Goal: Task Accomplishment & Management: Use online tool/utility

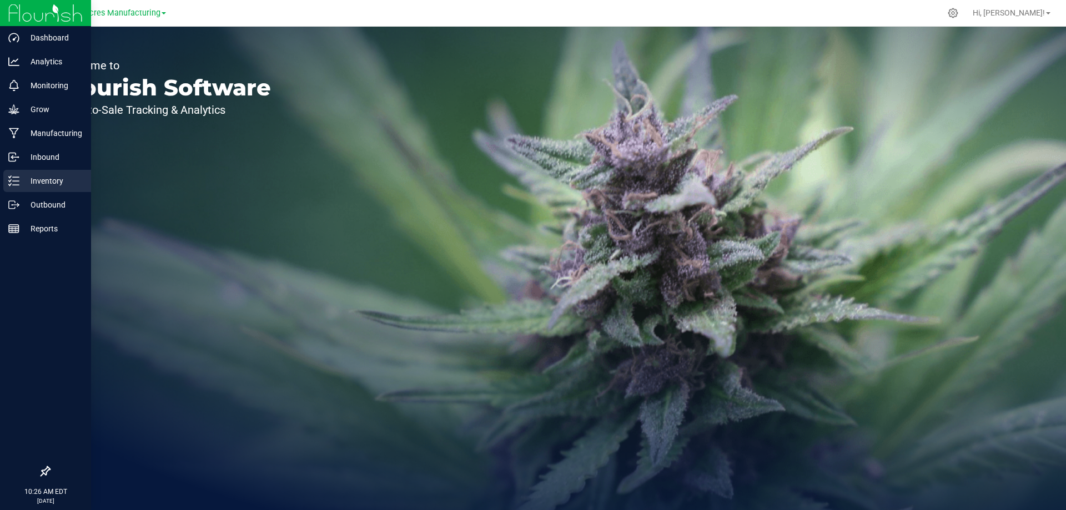
click at [23, 180] on p "Inventory" at bounding box center [52, 180] width 67 height 13
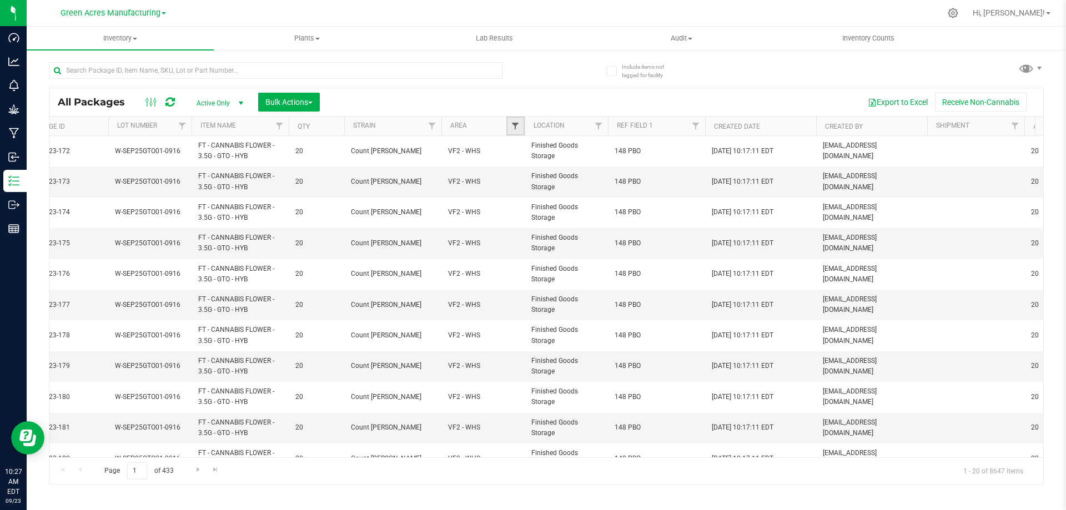
click at [519, 124] on span "Filter" at bounding box center [515, 126] width 9 height 9
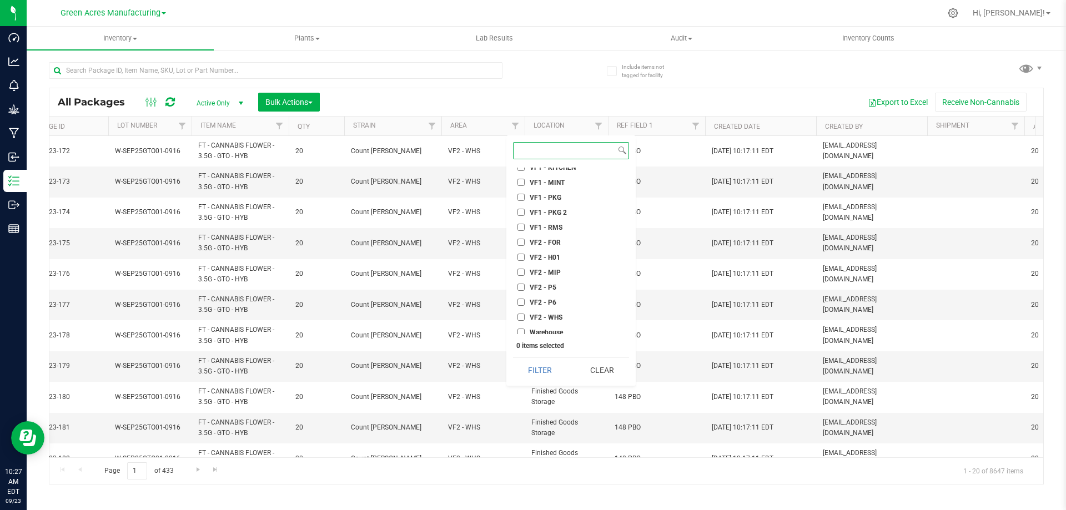
scroll to position [520, 0]
click at [520, 239] on input "VF2 - FOR" at bounding box center [521, 238] width 7 height 7
checkbox input "true"
click at [553, 374] on button "Filter" at bounding box center [540, 370] width 54 height 24
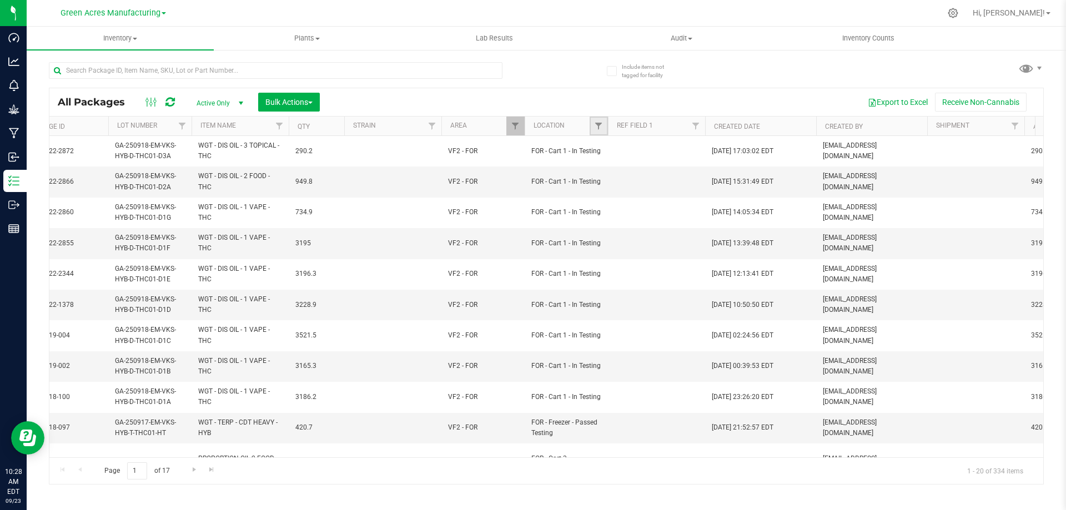
click at [592, 126] on link "Filter" at bounding box center [599, 126] width 18 height 19
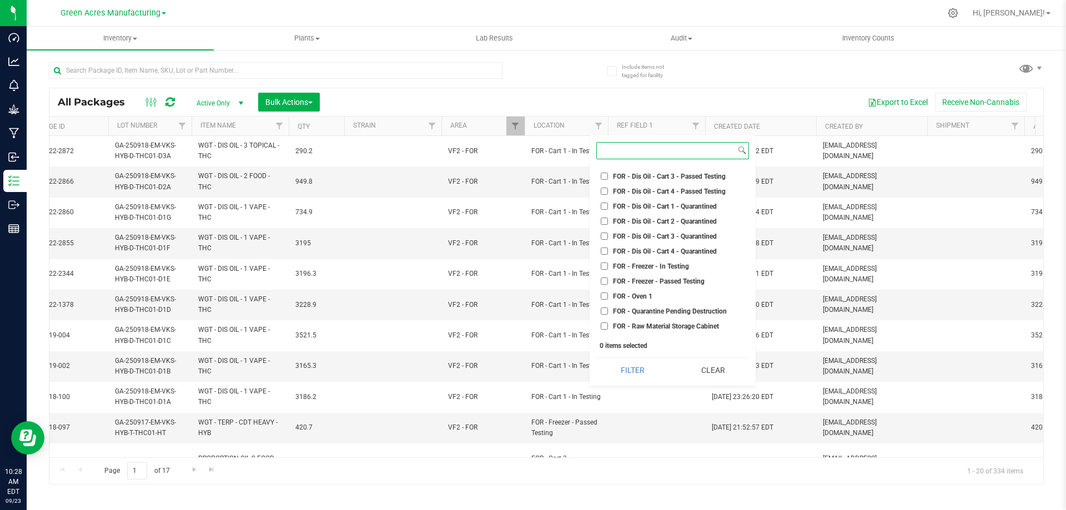
scroll to position [1833, 0]
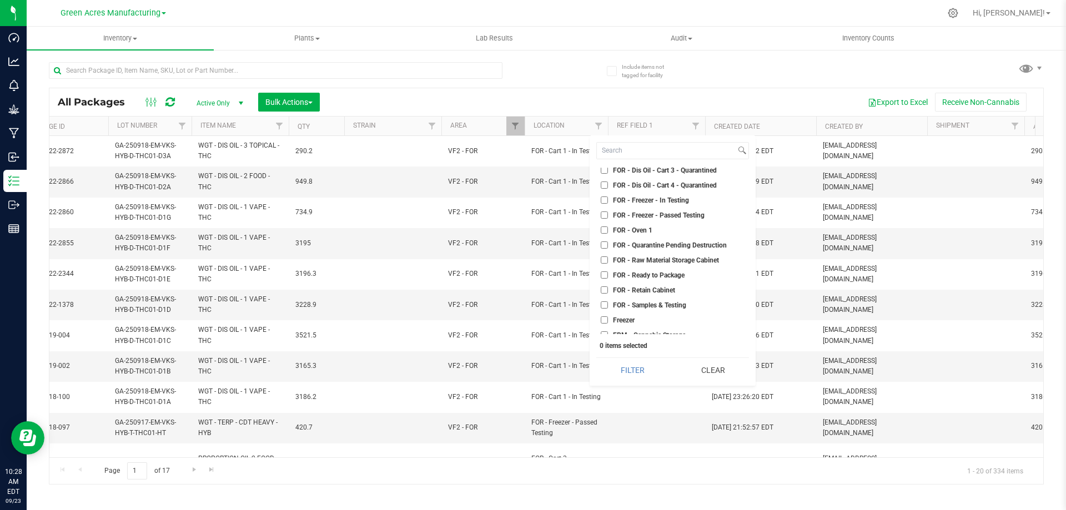
click at [604, 200] on input "FOR - Freezer - In Testing" at bounding box center [604, 200] width 7 height 7
checkbox input "true"
click at [604, 215] on input "FOR - Freezer - Passed Testing" at bounding box center [604, 215] width 7 height 7
checkbox input "true"
click at [628, 369] on button "Filter" at bounding box center [633, 370] width 72 height 24
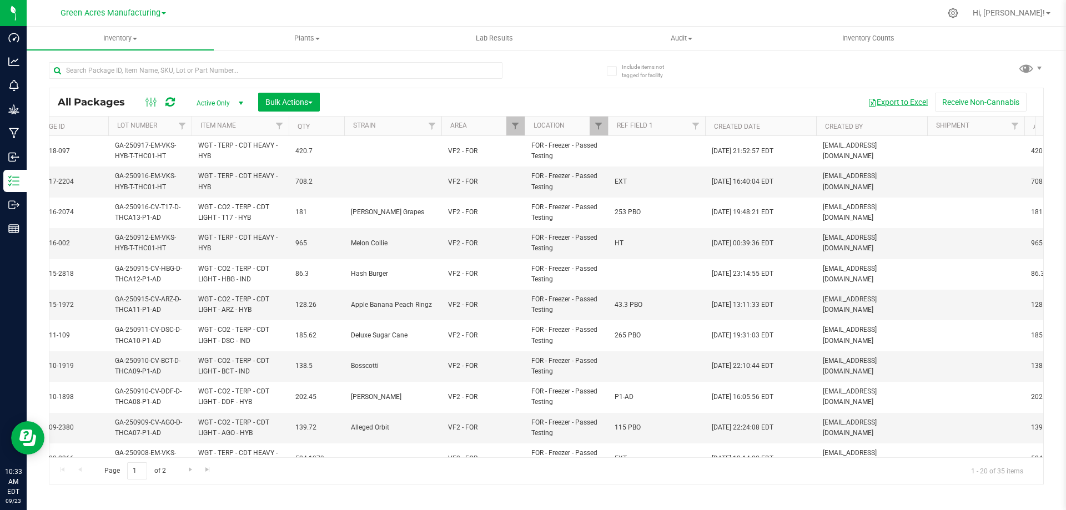
click at [894, 102] on button "Export to Excel" at bounding box center [898, 102] width 74 height 19
click at [887, 101] on button "Export to Excel" at bounding box center [898, 102] width 74 height 19
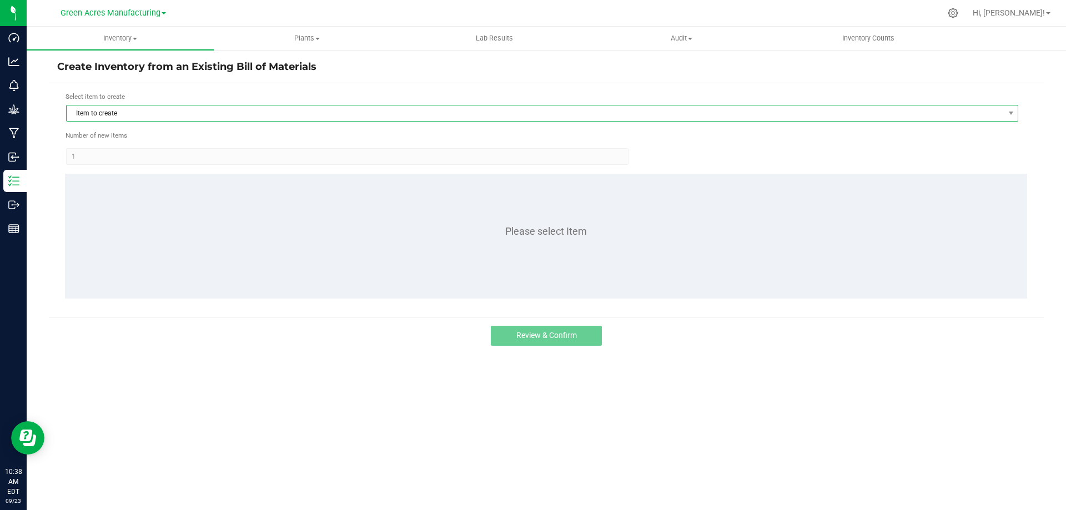
click at [163, 109] on span "Item to create" at bounding box center [536, 114] width 938 height 16
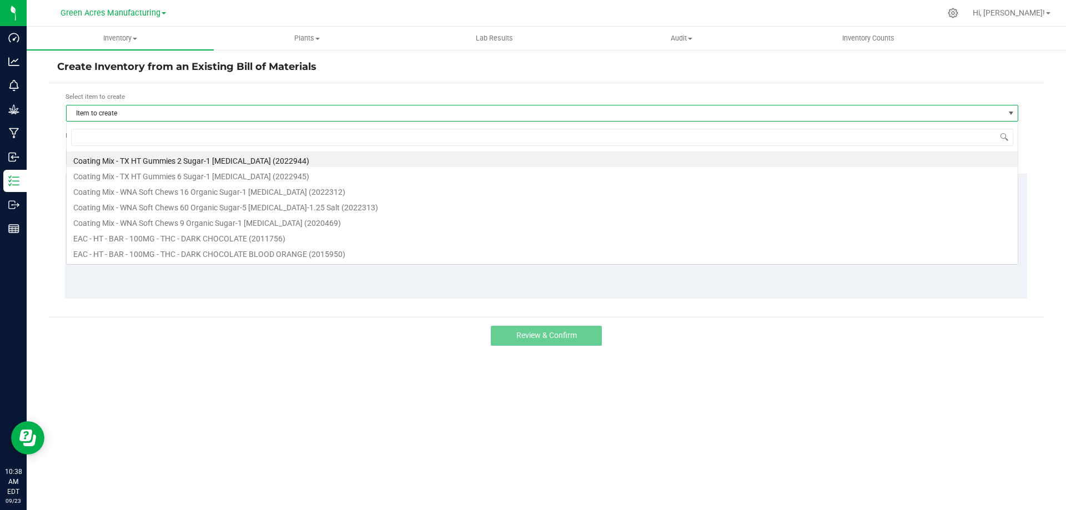
scroll to position [17, 953]
type input "cal"
click at [171, 96] on div "Select item to create" at bounding box center [543, 97] width 954 height 11
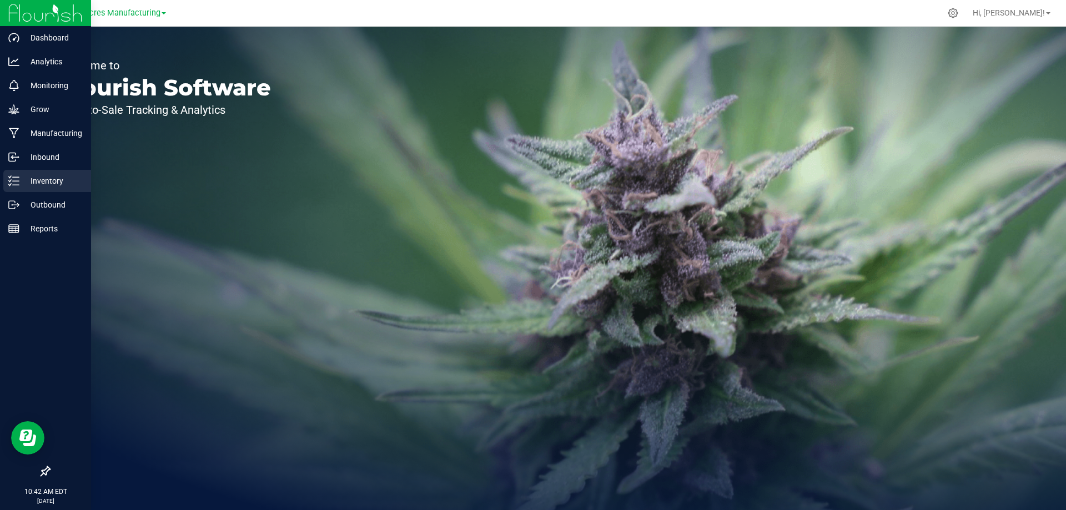
click at [29, 177] on p "Inventory" at bounding box center [52, 180] width 67 height 13
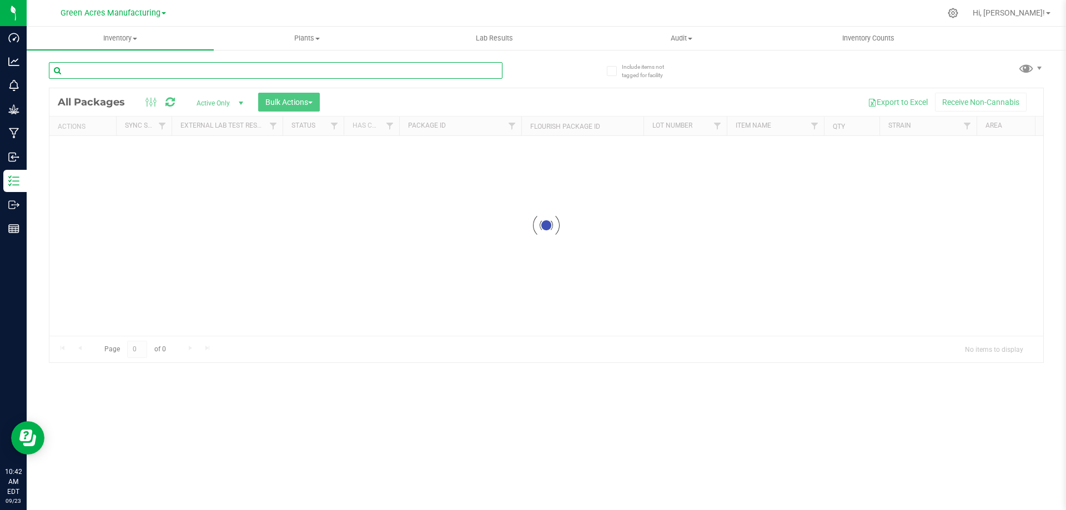
click at [244, 74] on input "text" at bounding box center [276, 70] width 454 height 17
type input "919-004"
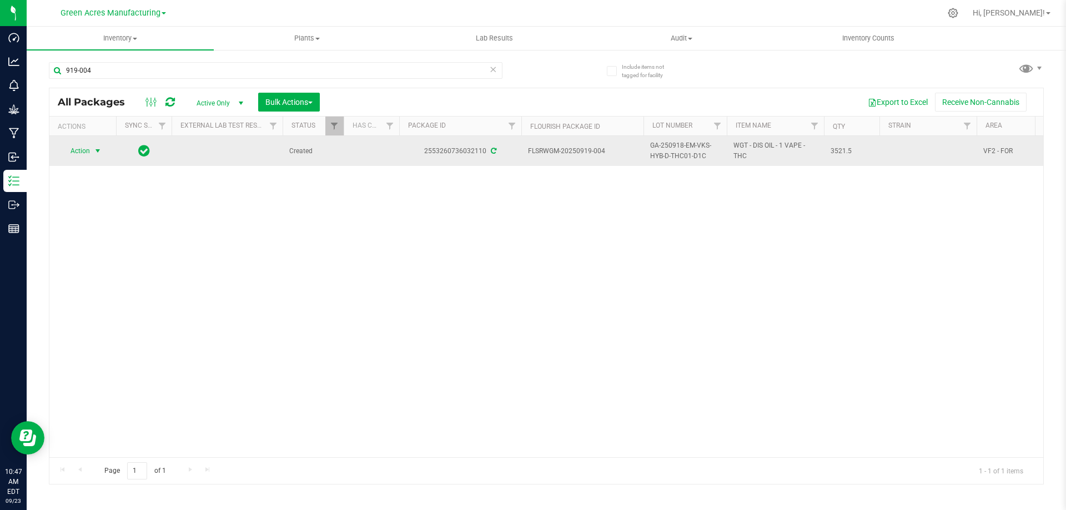
click at [86, 152] on span "Action" at bounding box center [76, 151] width 30 height 16
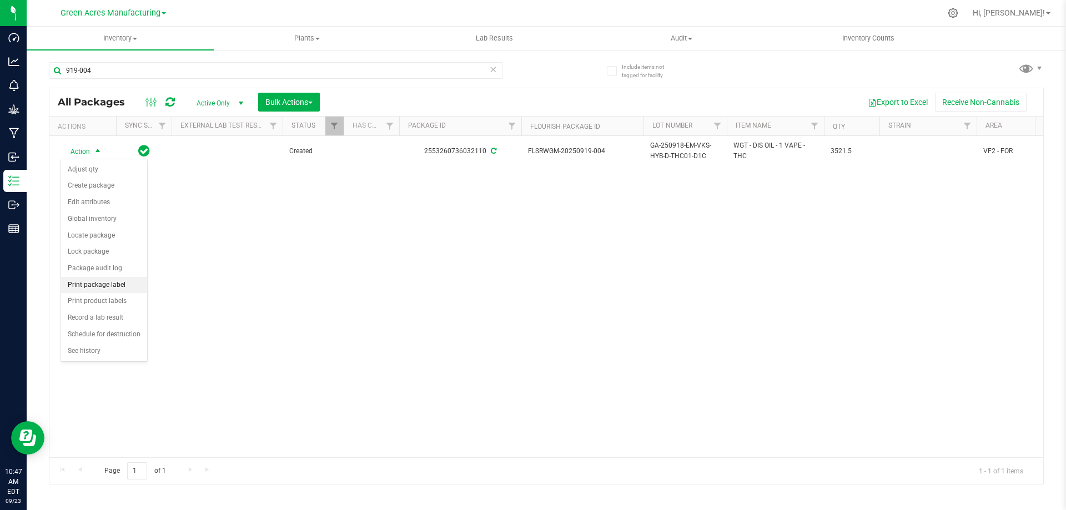
click at [108, 282] on li "Print package label" at bounding box center [104, 285] width 86 height 17
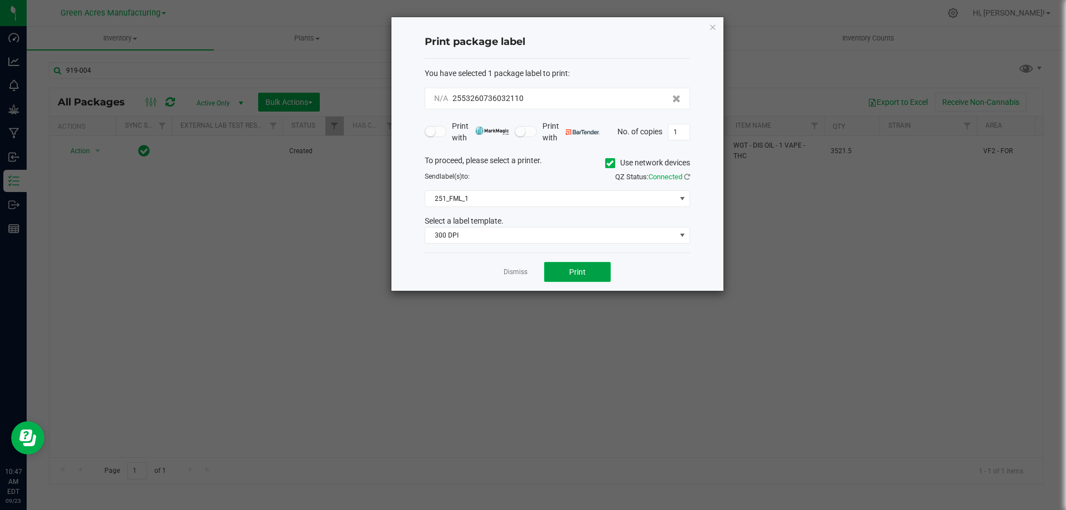
click at [567, 269] on button "Print" at bounding box center [577, 272] width 67 height 20
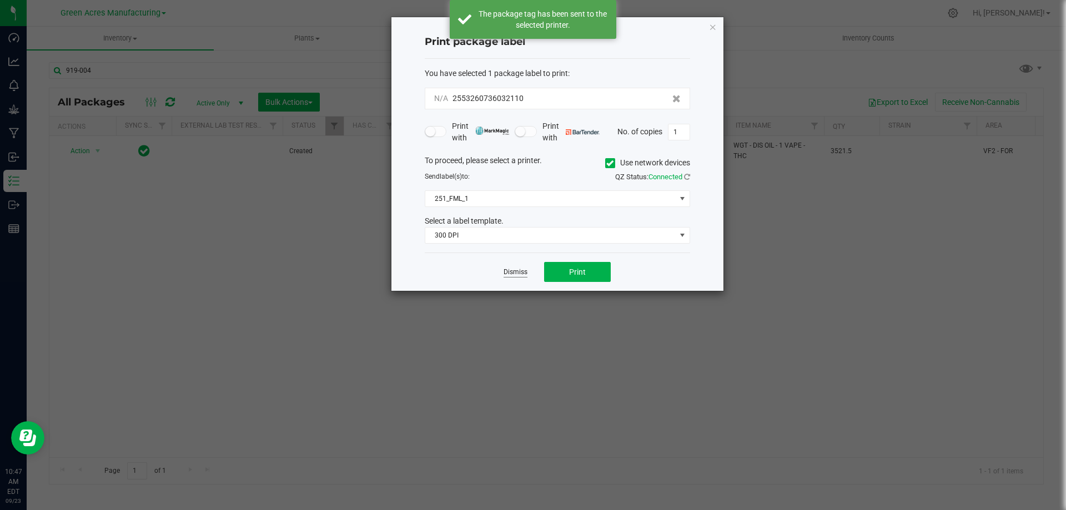
click at [516, 273] on link "Dismiss" at bounding box center [516, 272] width 24 height 9
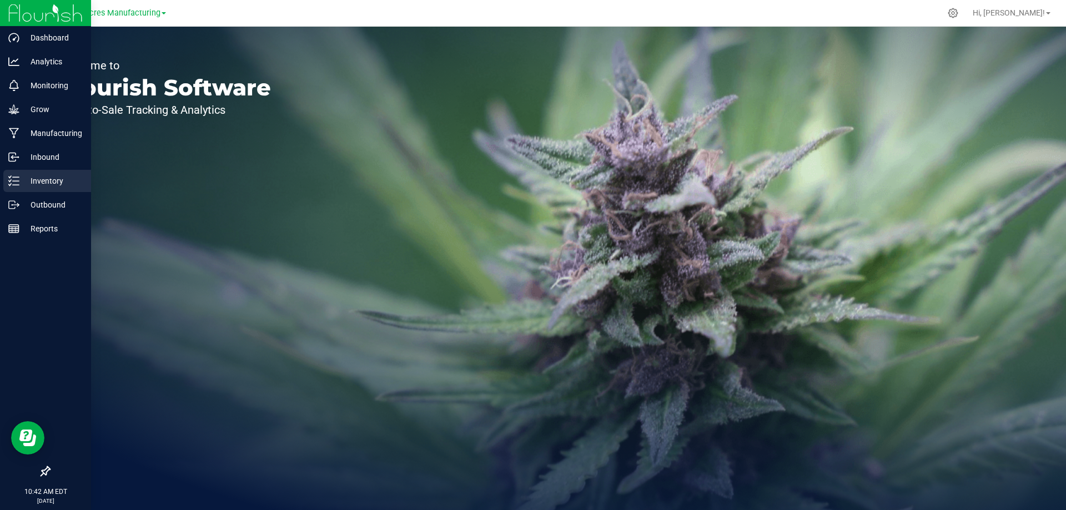
click at [14, 181] on line at bounding box center [16, 181] width 6 height 0
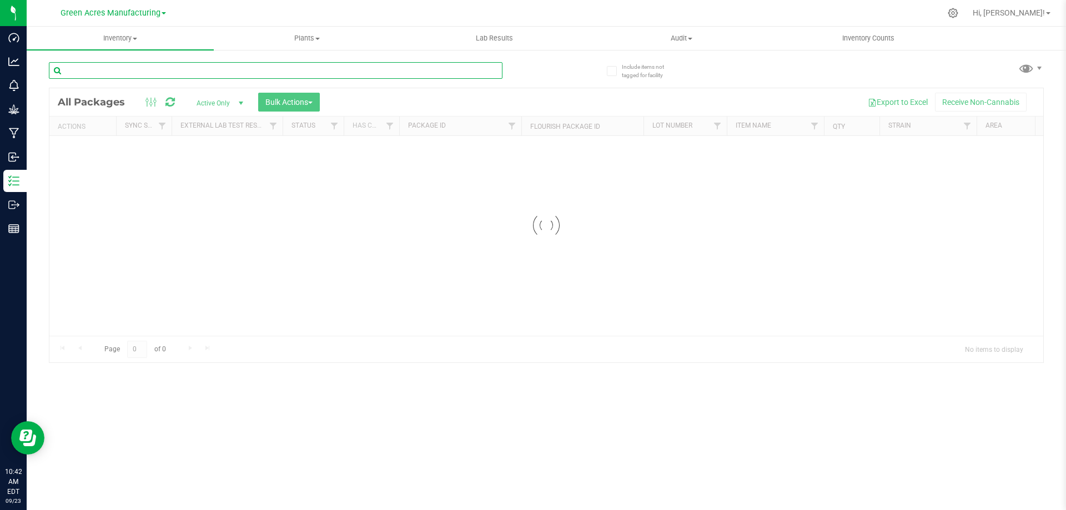
click at [319, 73] on input "text" at bounding box center [276, 70] width 454 height 17
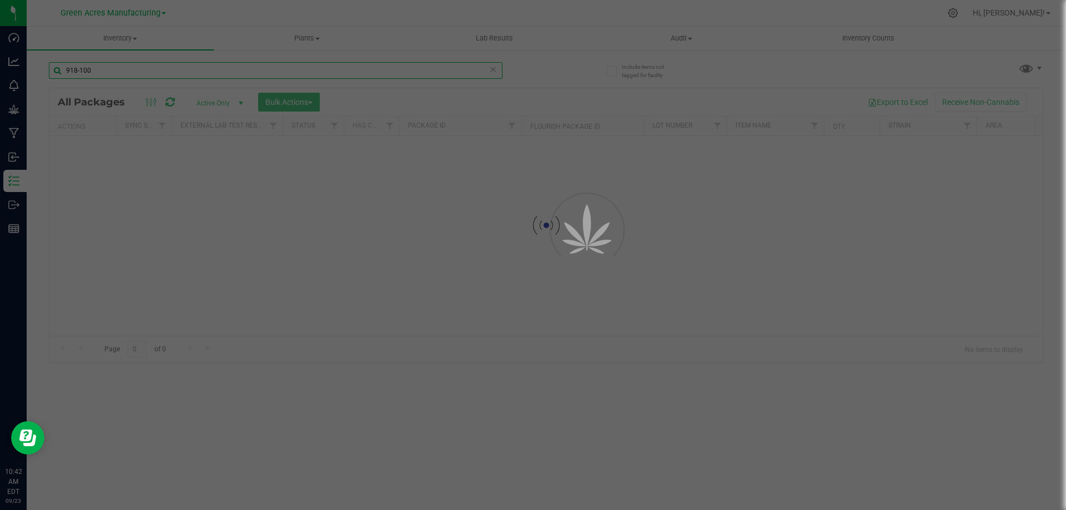
type input "918-100"
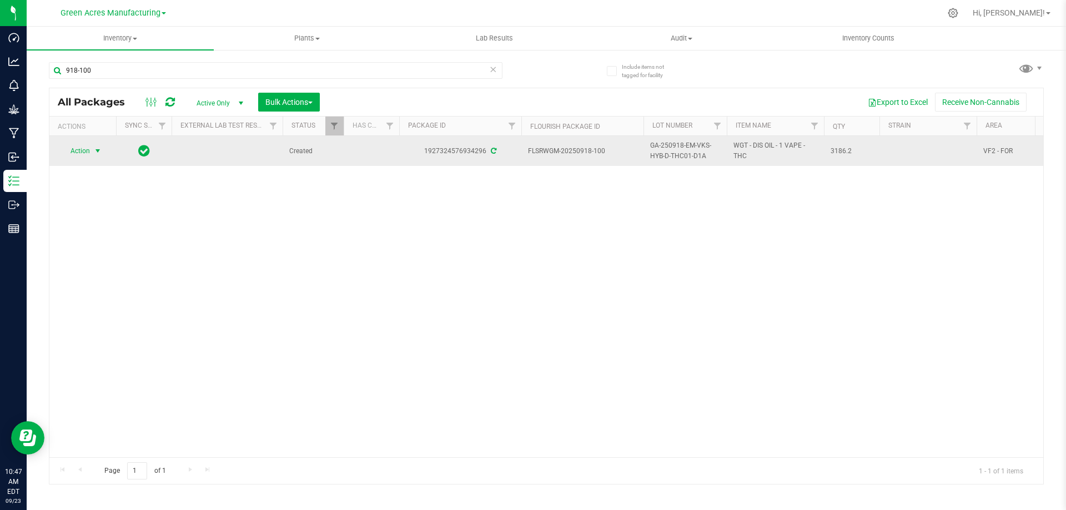
click at [89, 149] on span "Action" at bounding box center [76, 151] width 30 height 16
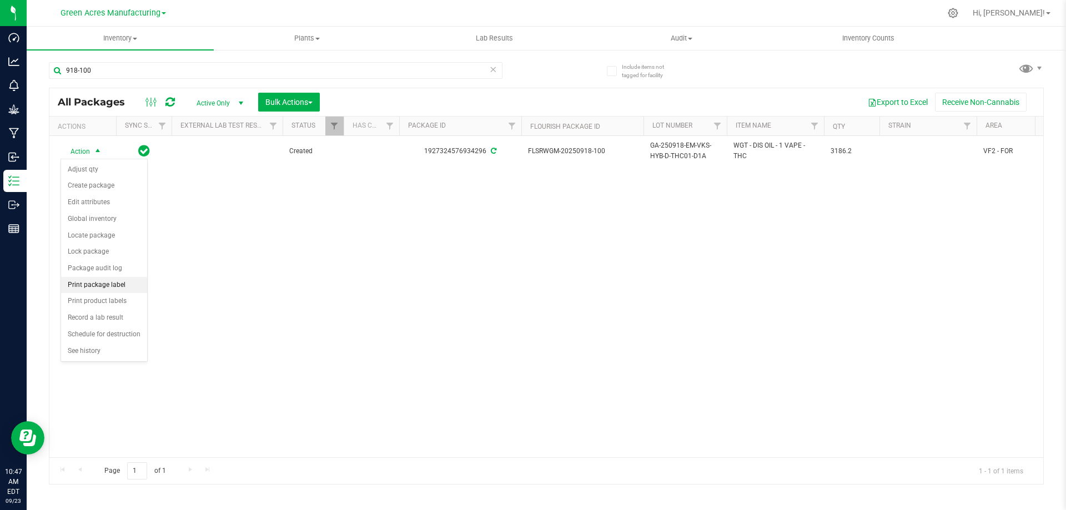
click at [111, 287] on li "Print package label" at bounding box center [104, 285] width 86 height 17
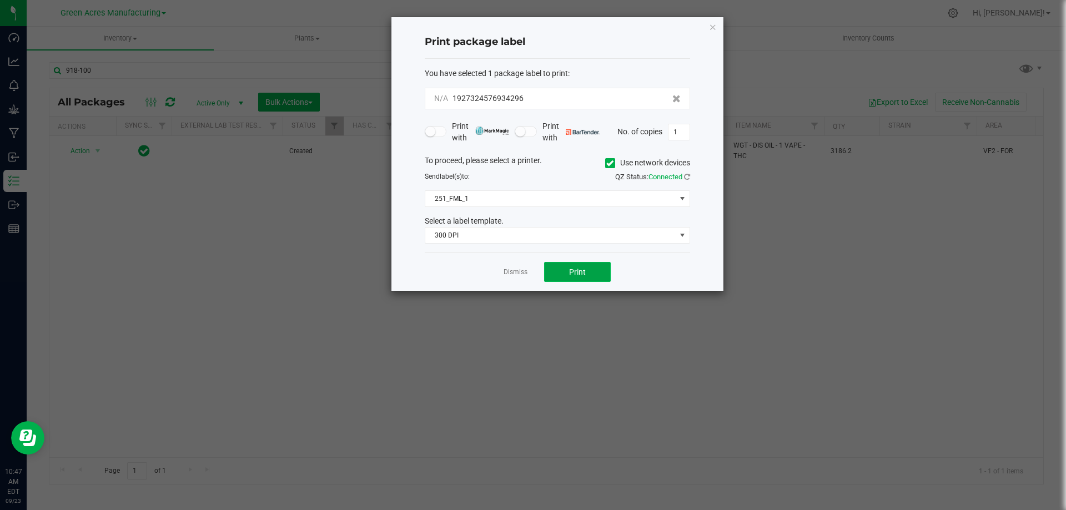
click at [567, 265] on button "Print" at bounding box center [577, 272] width 67 height 20
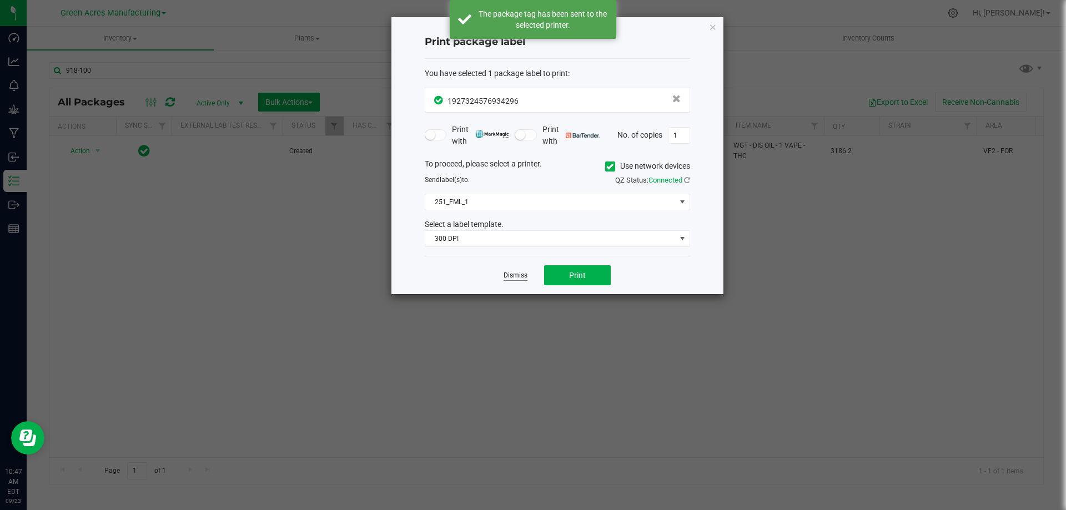
click at [513, 274] on link "Dismiss" at bounding box center [516, 275] width 24 height 9
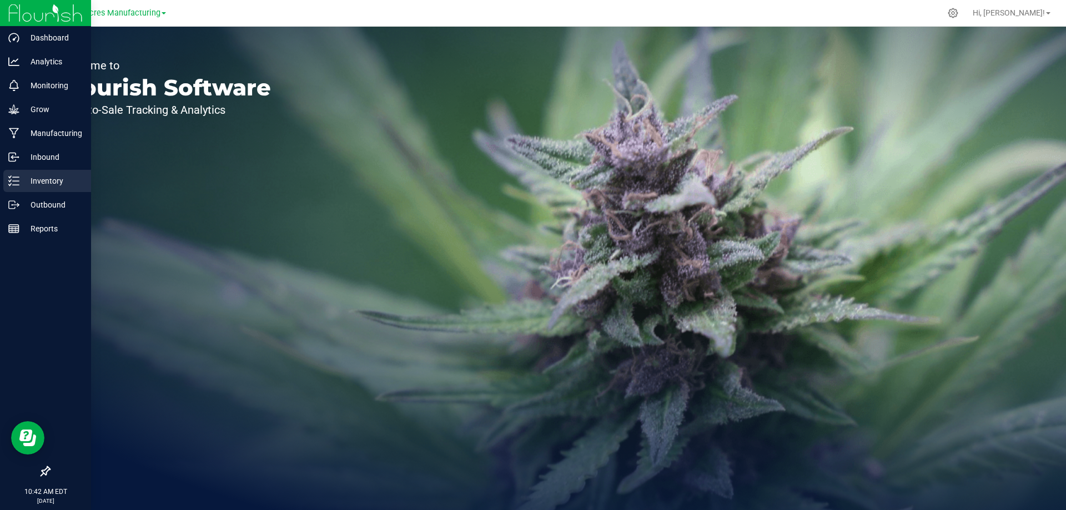
click at [24, 180] on p "Inventory" at bounding box center [52, 180] width 67 height 13
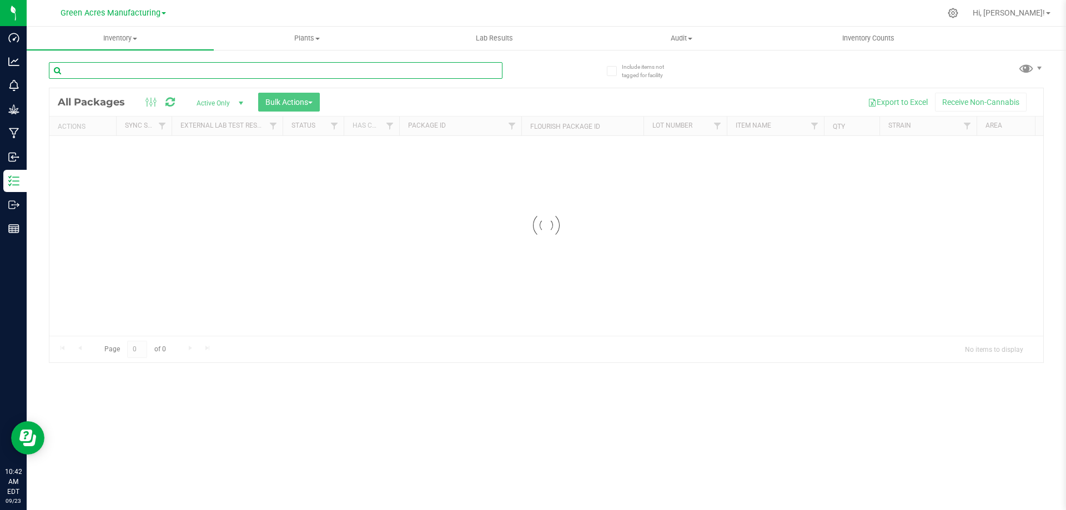
click at [207, 73] on input "text" at bounding box center [276, 70] width 454 height 17
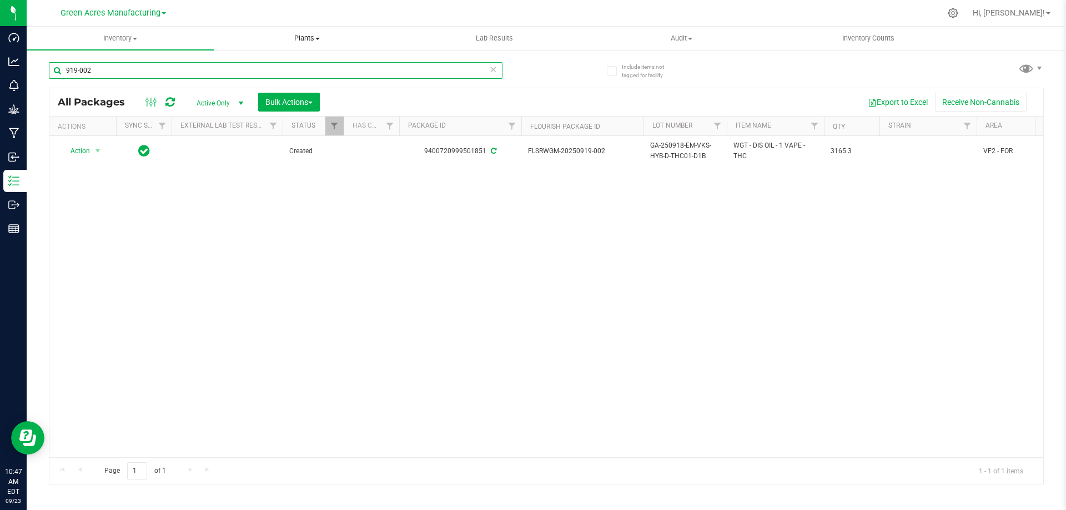
type input "919-002"
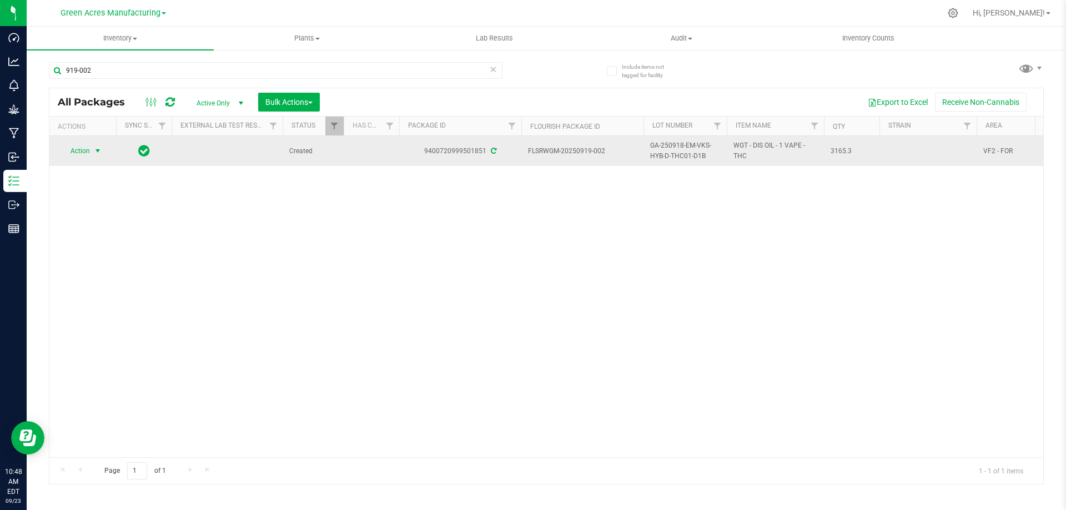
click at [80, 153] on span "Action" at bounding box center [76, 151] width 30 height 16
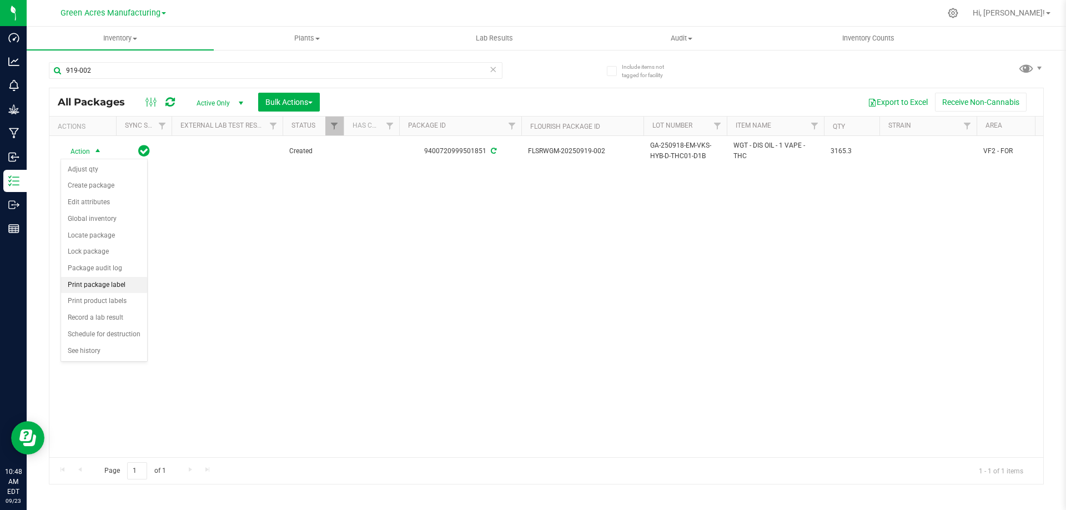
click at [107, 287] on li "Print package label" at bounding box center [104, 285] width 86 height 17
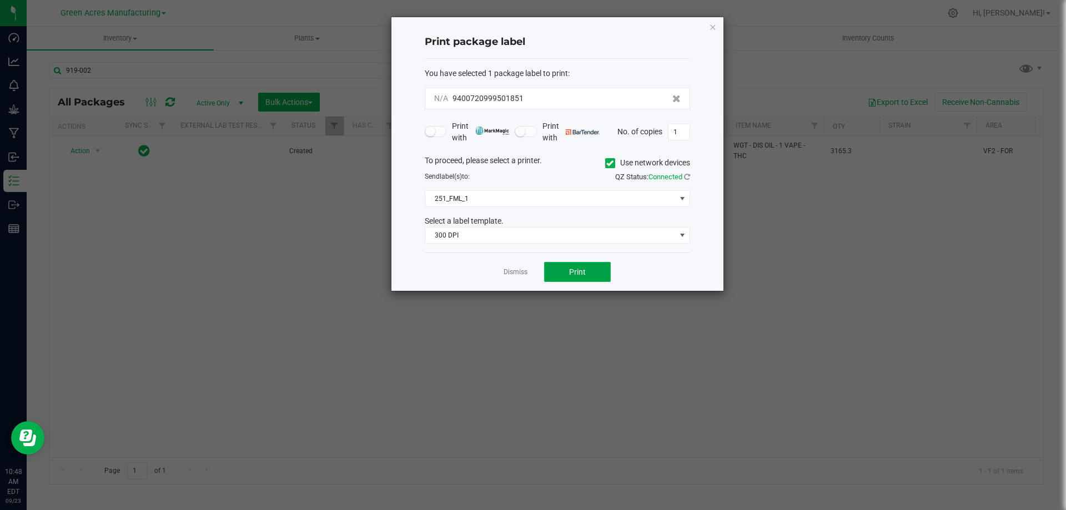
click at [574, 273] on span "Print" at bounding box center [577, 272] width 17 height 9
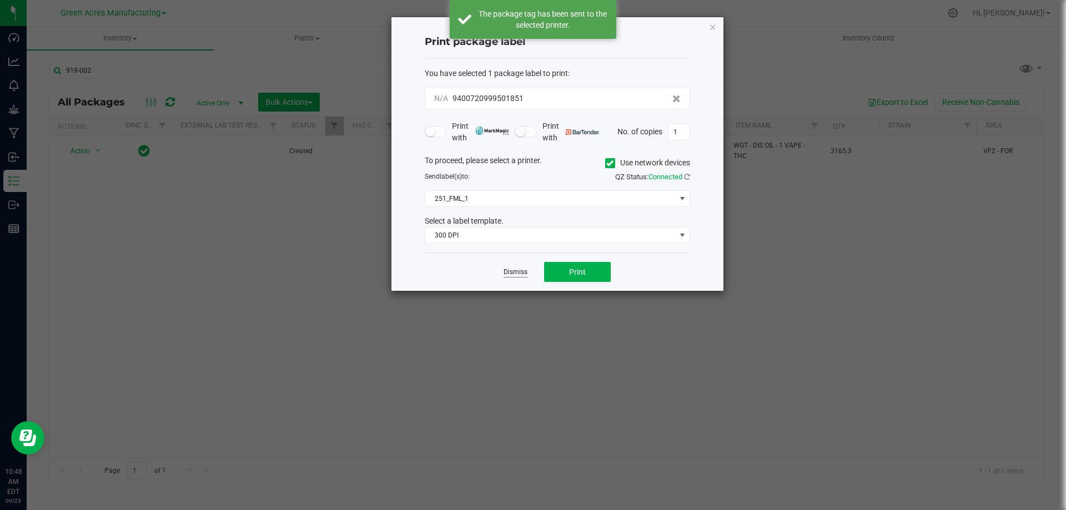
click at [516, 272] on link "Dismiss" at bounding box center [516, 272] width 24 height 9
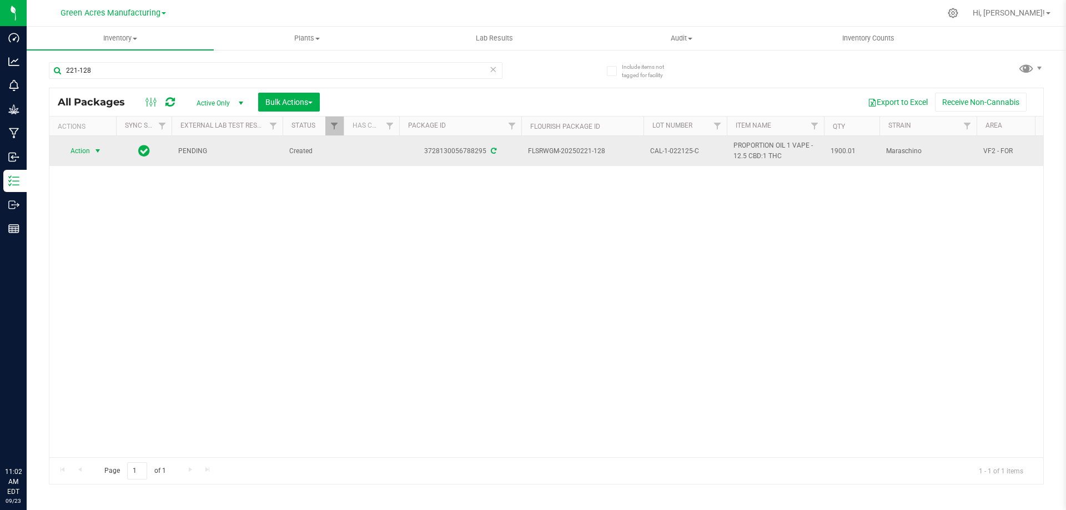
click at [94, 149] on span "select" at bounding box center [97, 151] width 9 height 9
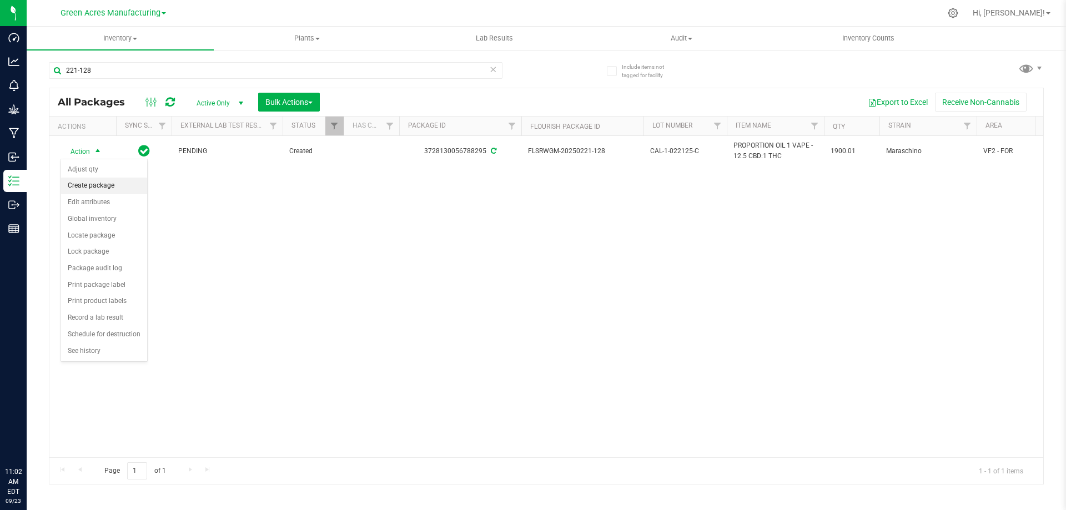
click at [105, 183] on li "Create package" at bounding box center [104, 186] width 86 height 17
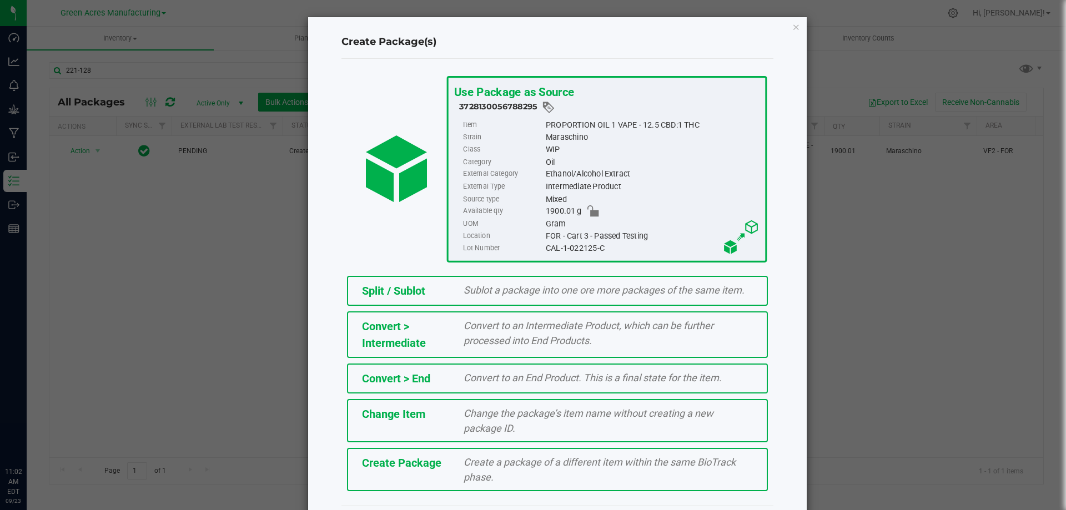
click at [512, 460] on span "Create a package of a different item within the same BioTrack phase." at bounding box center [600, 470] width 272 height 27
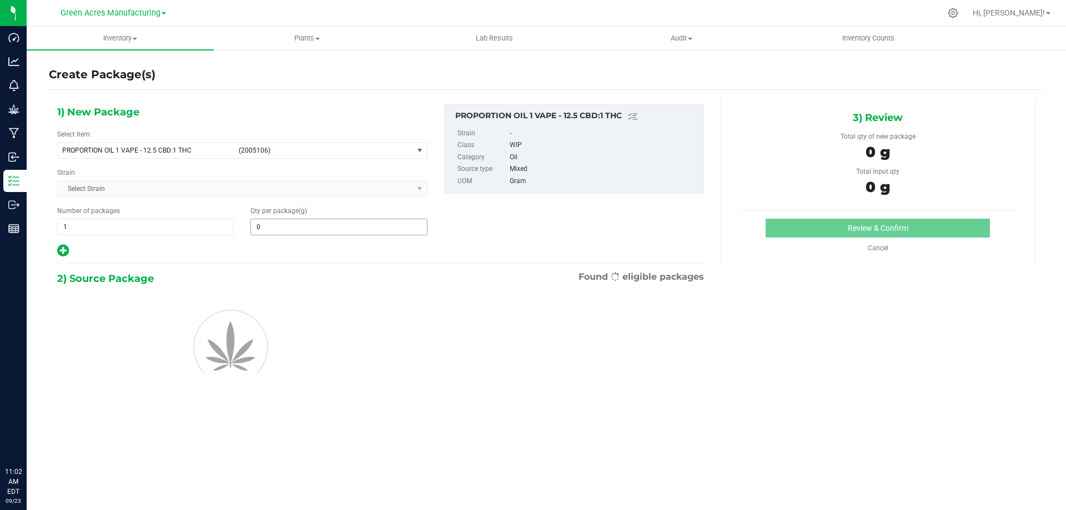
type input "0.0000"
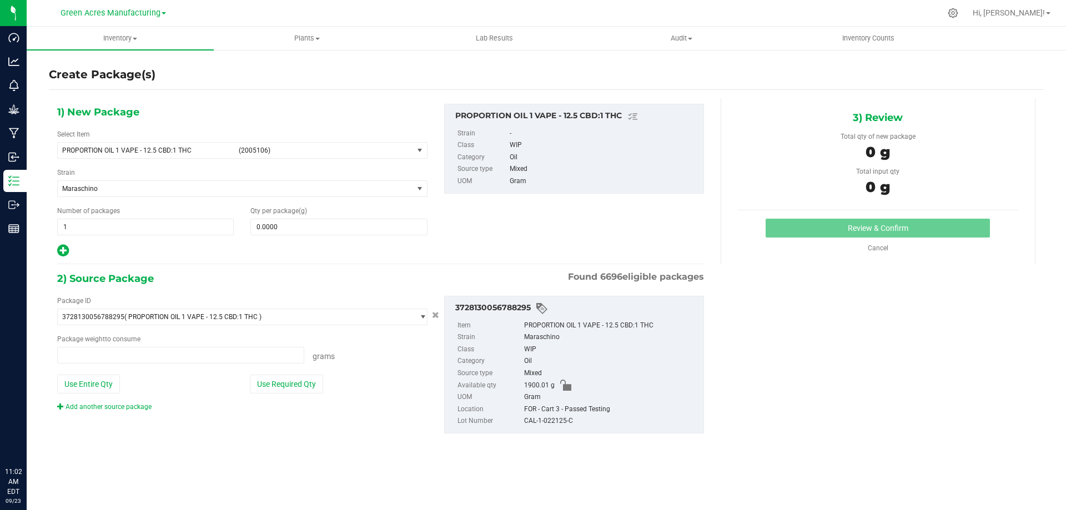
type input "0.0000 g"
click at [226, 152] on span "PROPORTION OIL 1 VAPE - 12.5 CBD:1 THC" at bounding box center [147, 151] width 170 height 8
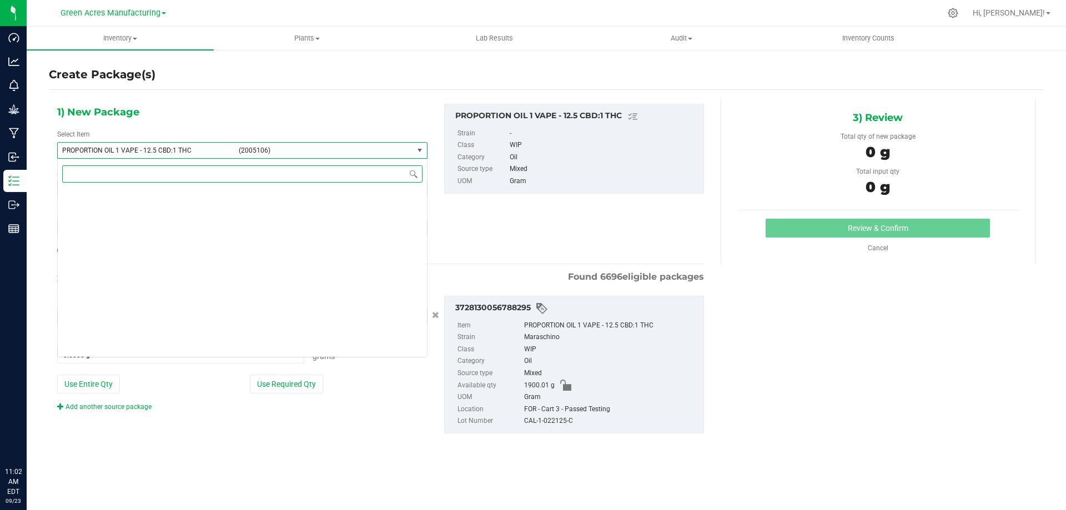
scroll to position [120321, 0]
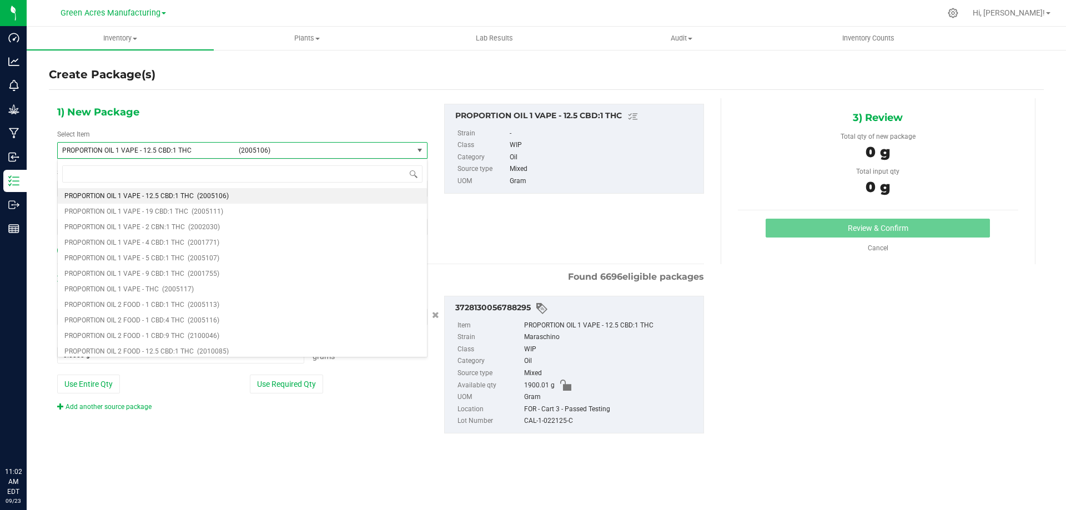
click at [226, 152] on span "PROPORTION OIL 1 VAPE - 12.5 CBD:1 THC" at bounding box center [147, 151] width 170 height 8
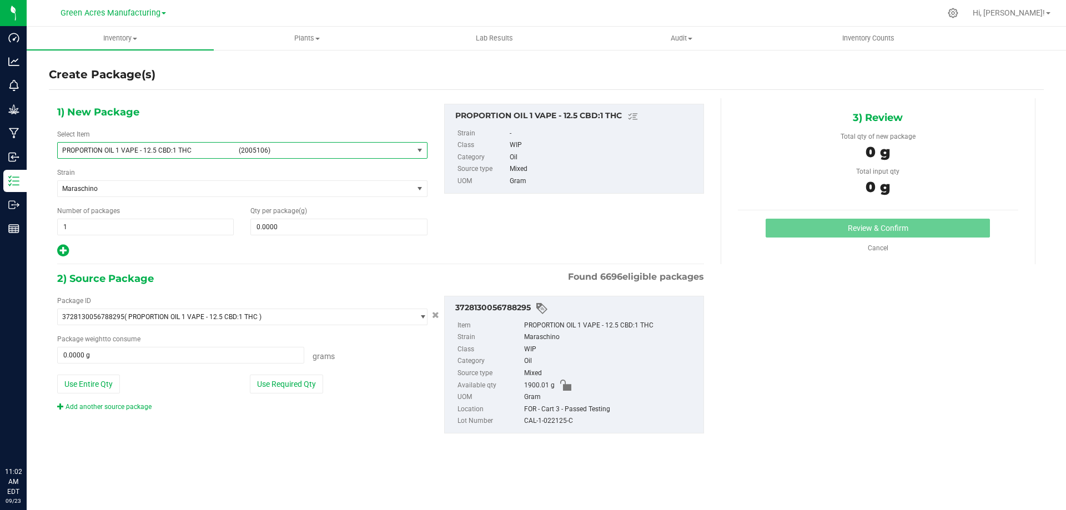
click at [226, 152] on span "PROPORTION OIL 1 VAPE - 12.5 CBD:1 THC" at bounding box center [147, 151] width 170 height 8
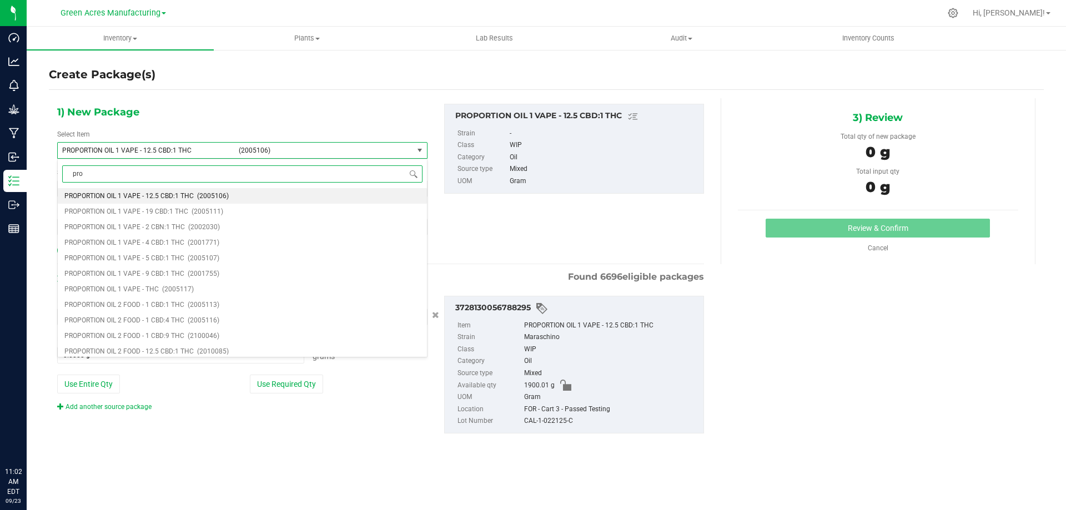
type input "prop"
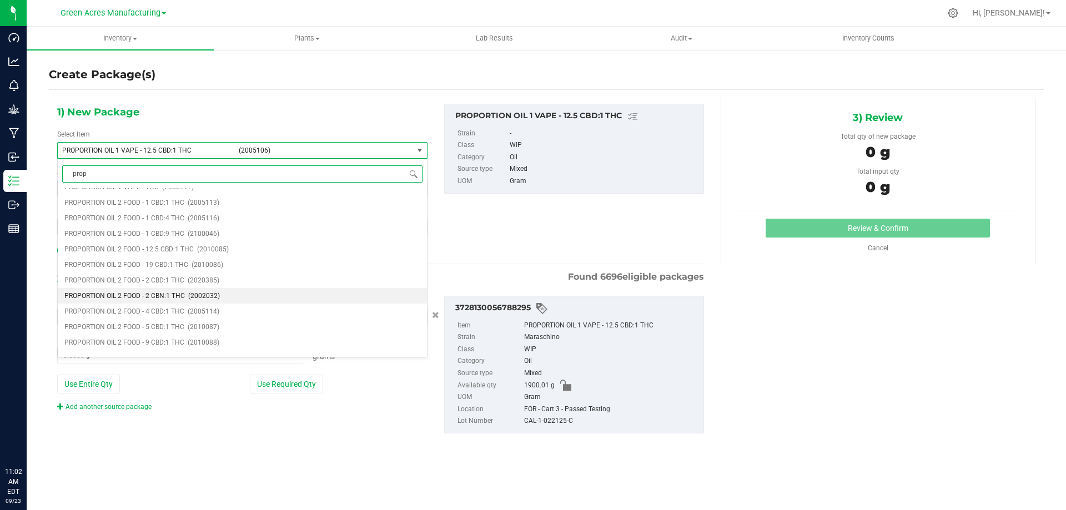
scroll to position [222, 0]
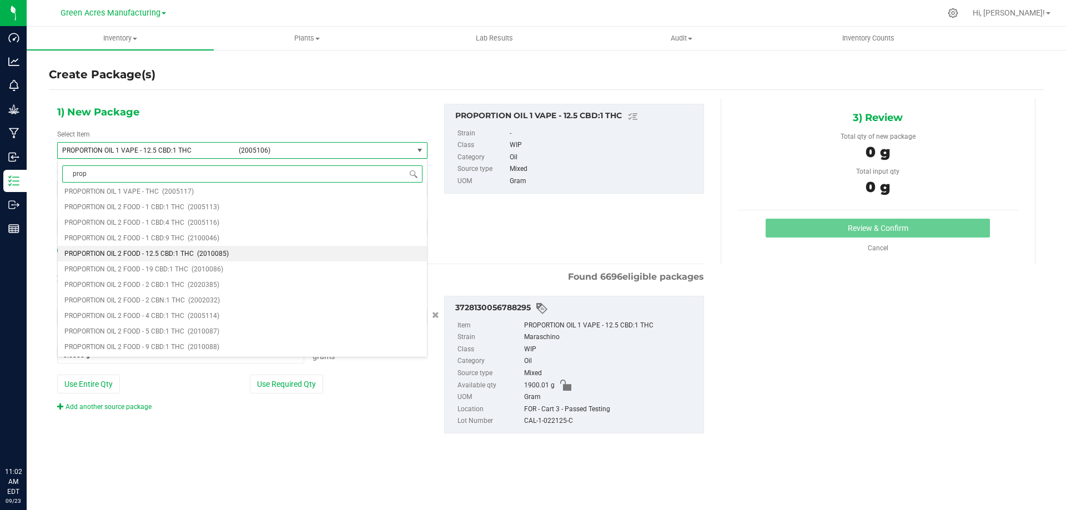
click at [213, 253] on span "(2010085)" at bounding box center [213, 254] width 32 height 8
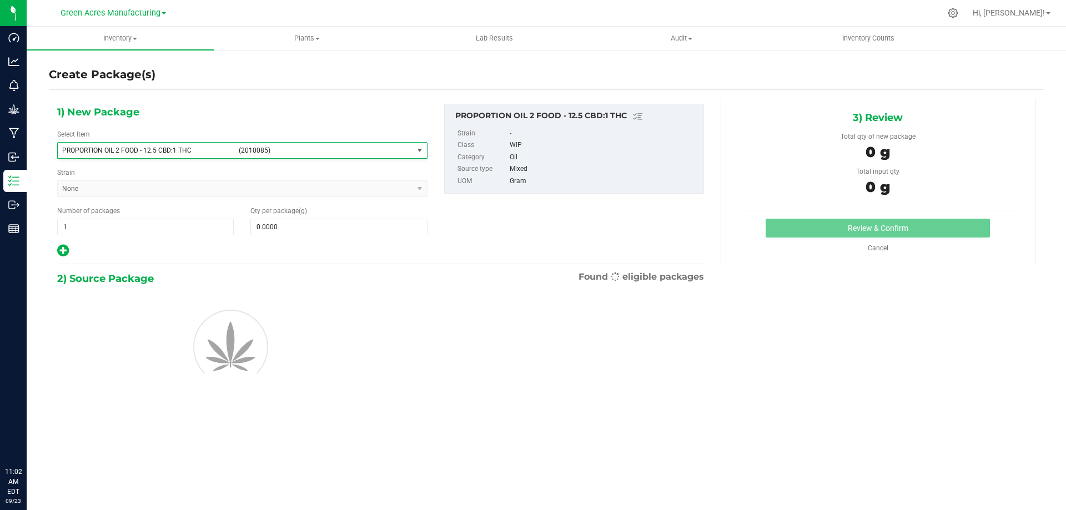
type input "0.0000"
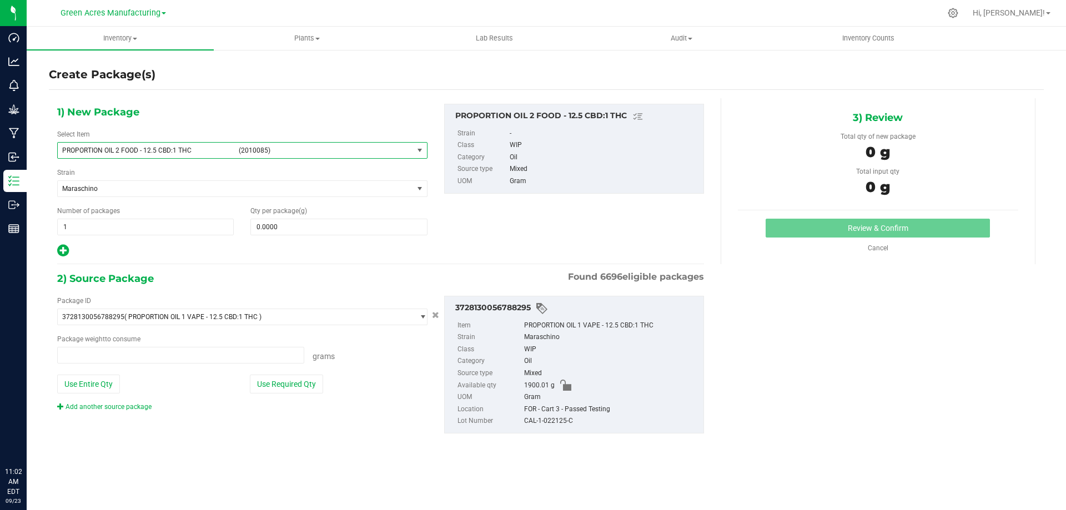
type input "0.0000 g"
click at [105, 358] on span at bounding box center [180, 355] width 247 height 17
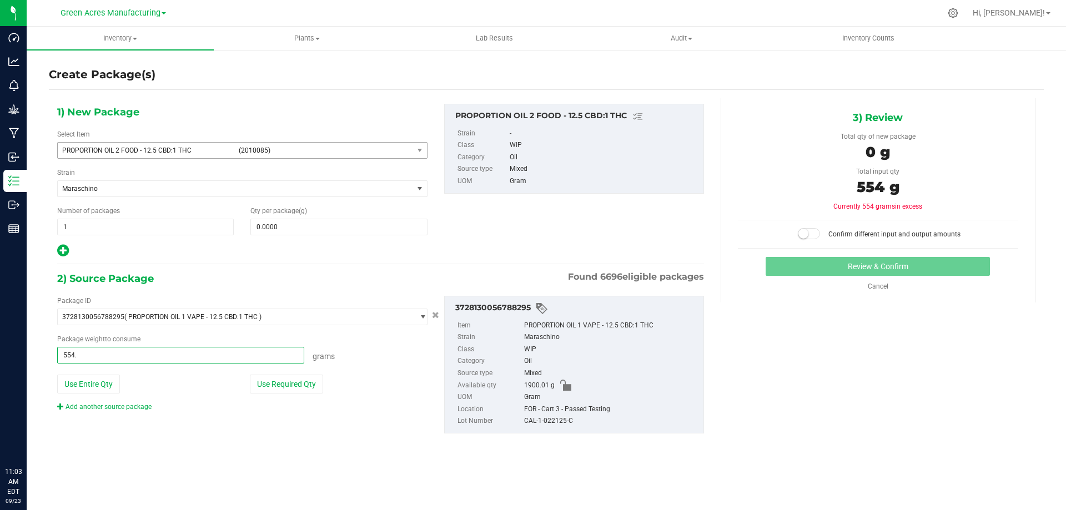
type input "554.3"
type input "554.3000 g"
click at [265, 232] on span at bounding box center [338, 227] width 177 height 17
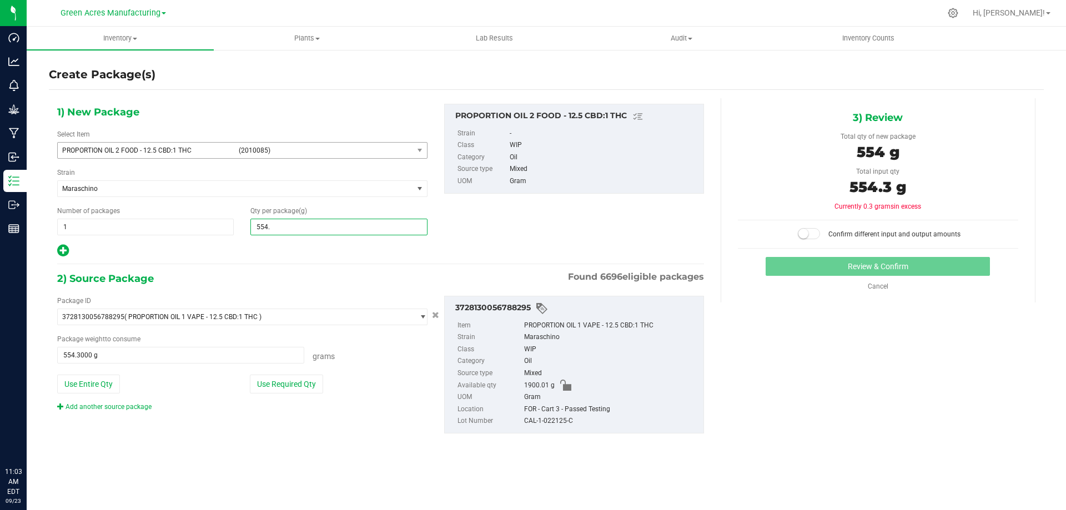
type input "554.3"
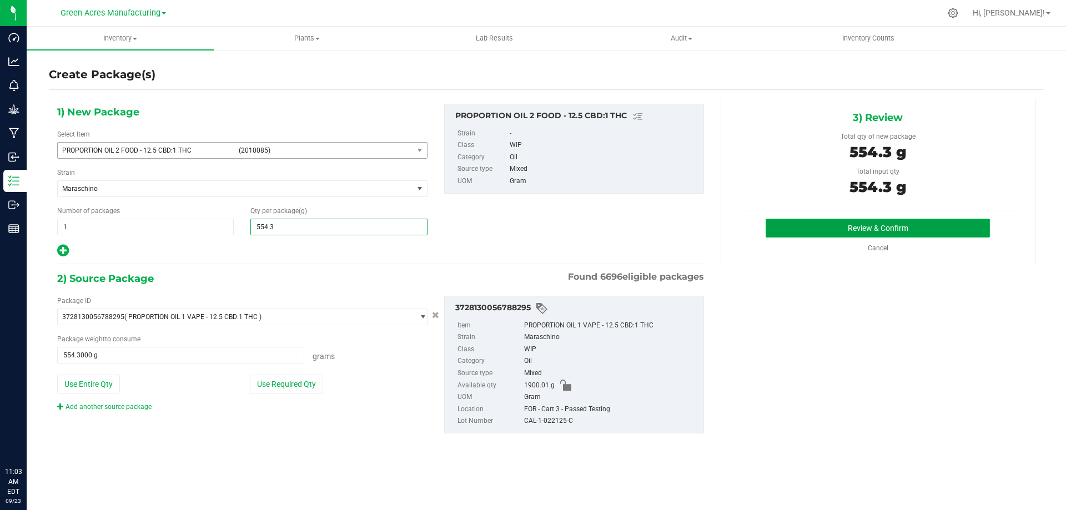
type input "554.3000"
click at [836, 222] on button "Review & Confirm" at bounding box center [878, 228] width 224 height 19
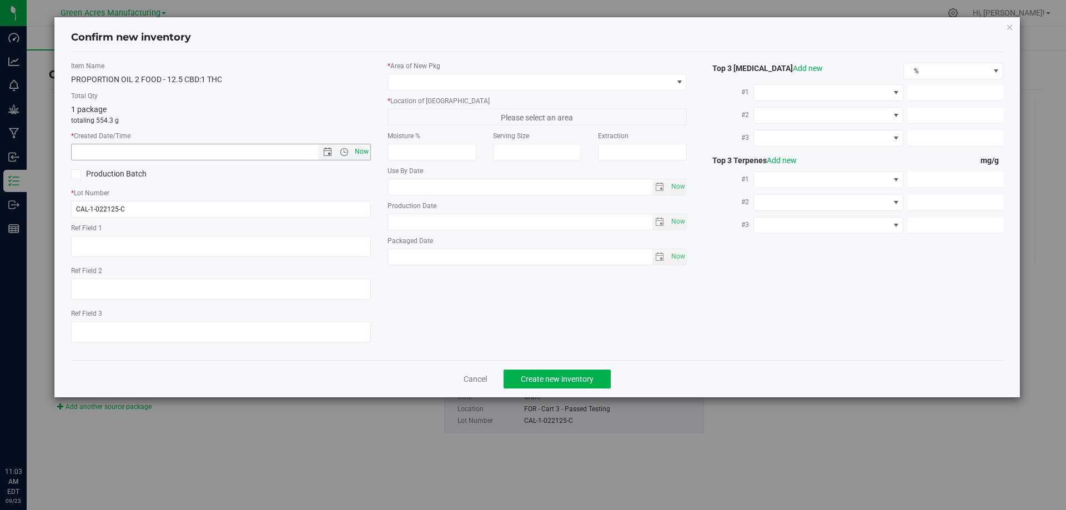
click at [361, 152] on span "Now" at bounding box center [361, 152] width 19 height 16
type input "9/23/2025 11:03 AM"
click at [478, 76] on span at bounding box center [530, 82] width 285 height 16
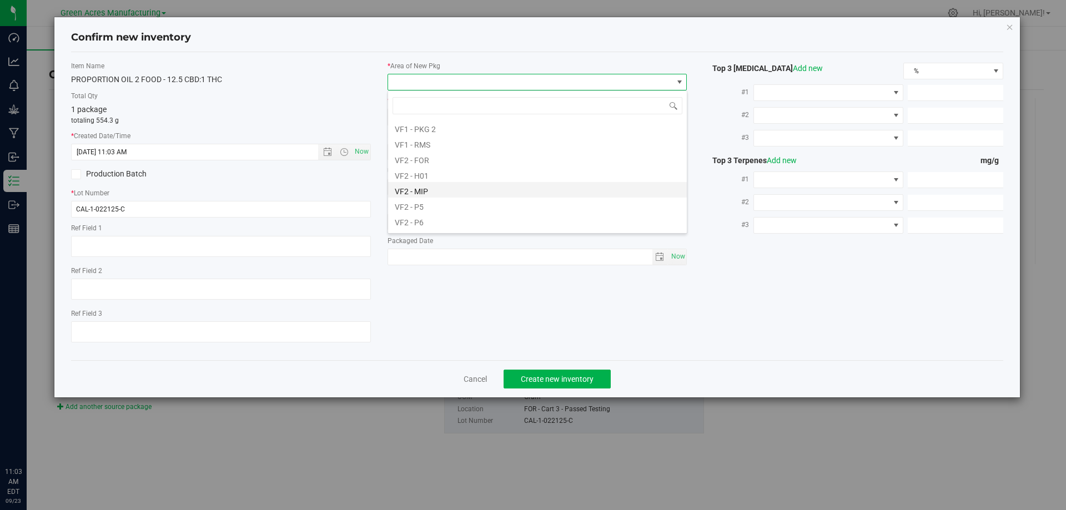
scroll to position [558, 0]
click at [451, 128] on li "VF2 - FOR" at bounding box center [537, 130] width 299 height 16
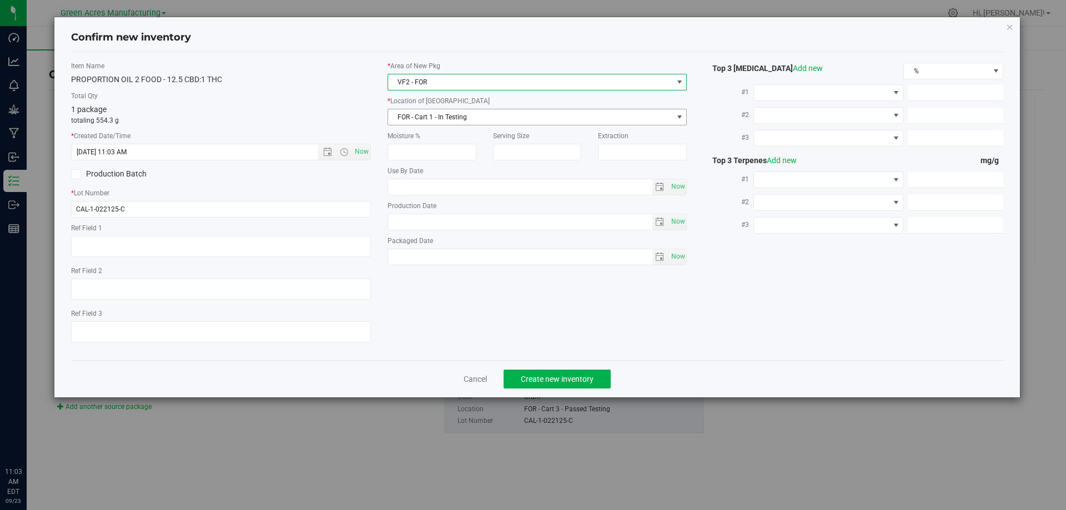
click at [455, 119] on span "FOR - Cart 1 - In Testing" at bounding box center [530, 117] width 285 height 16
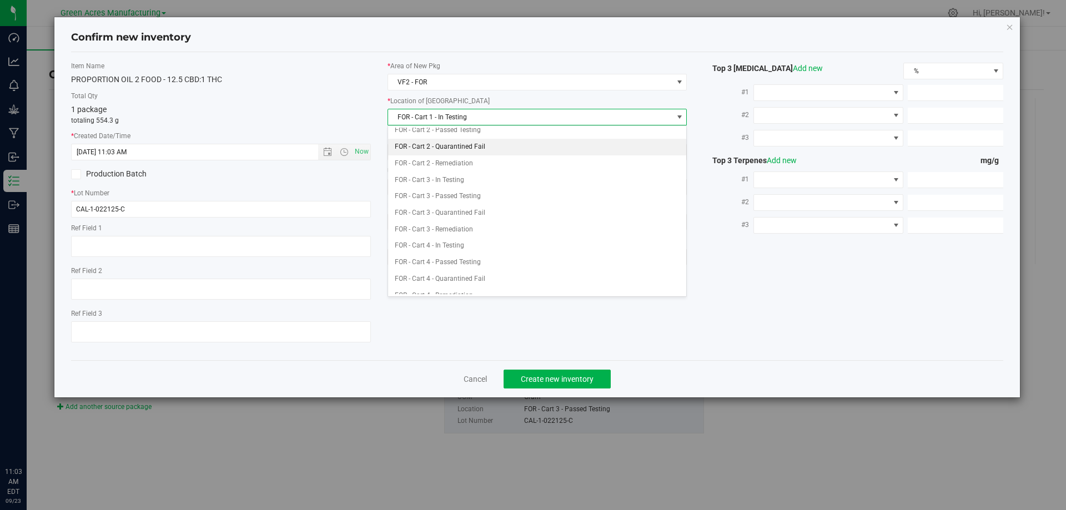
scroll to position [111, 0]
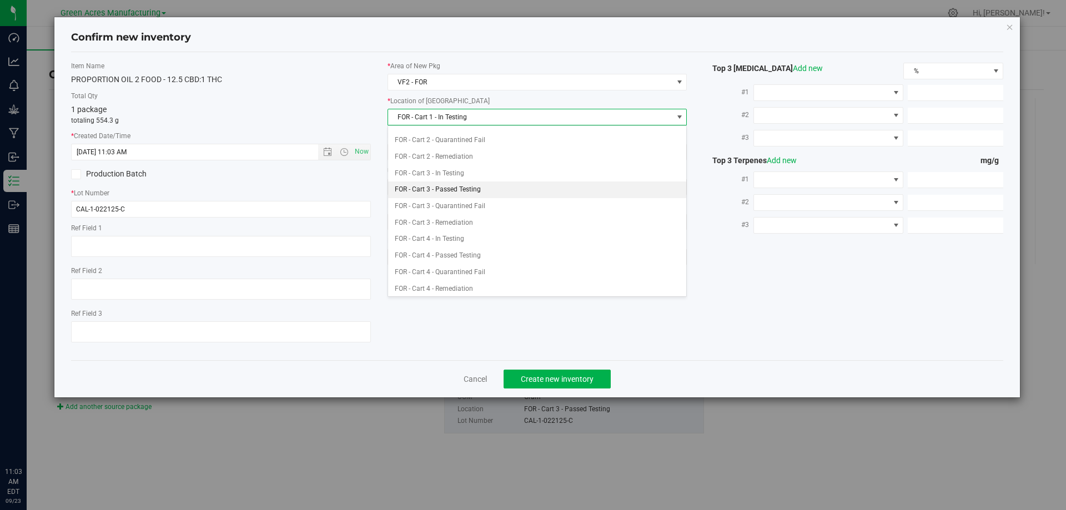
click at [470, 188] on li "FOR - Cart 3 - Passed Testing" at bounding box center [537, 190] width 299 height 17
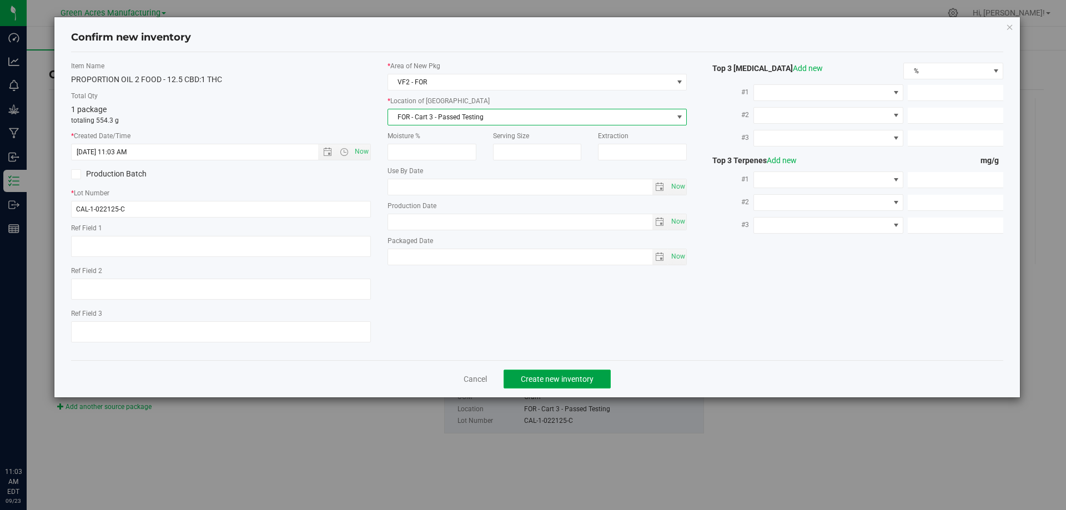
click at [550, 382] on span "Create new inventory" at bounding box center [557, 379] width 73 height 9
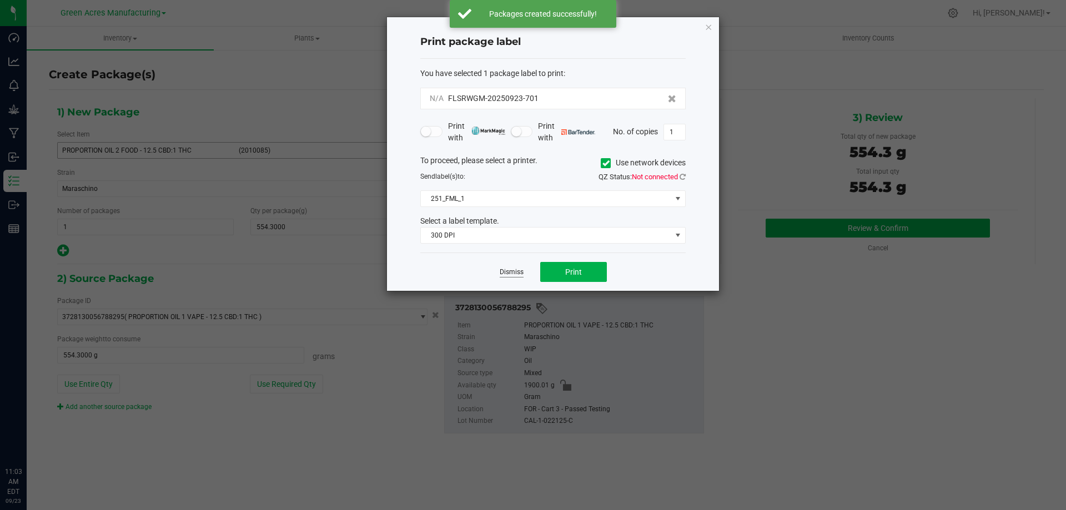
click at [508, 271] on link "Dismiss" at bounding box center [512, 272] width 24 height 9
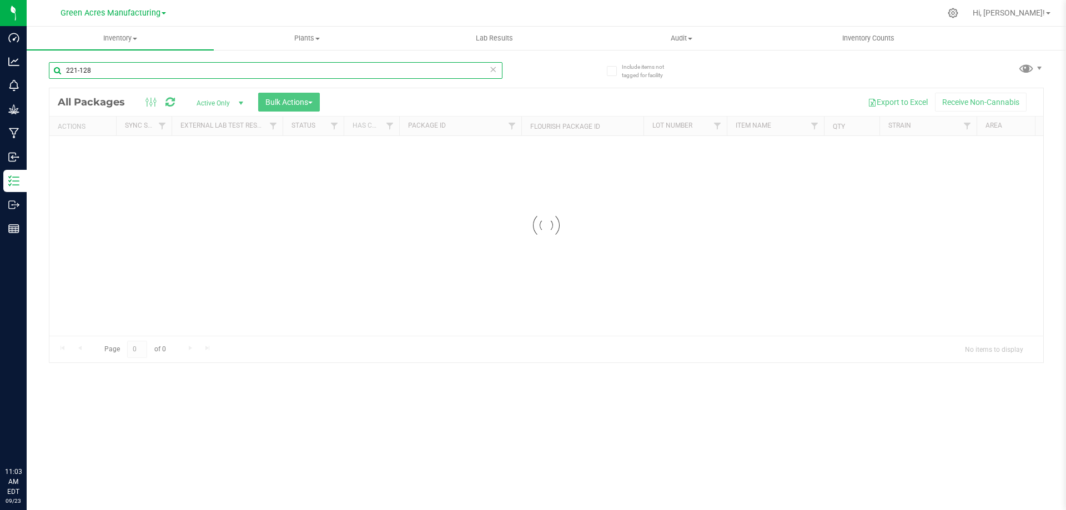
click at [234, 68] on input "221-128" at bounding box center [276, 70] width 454 height 17
type input "CAL-1-022125-C"
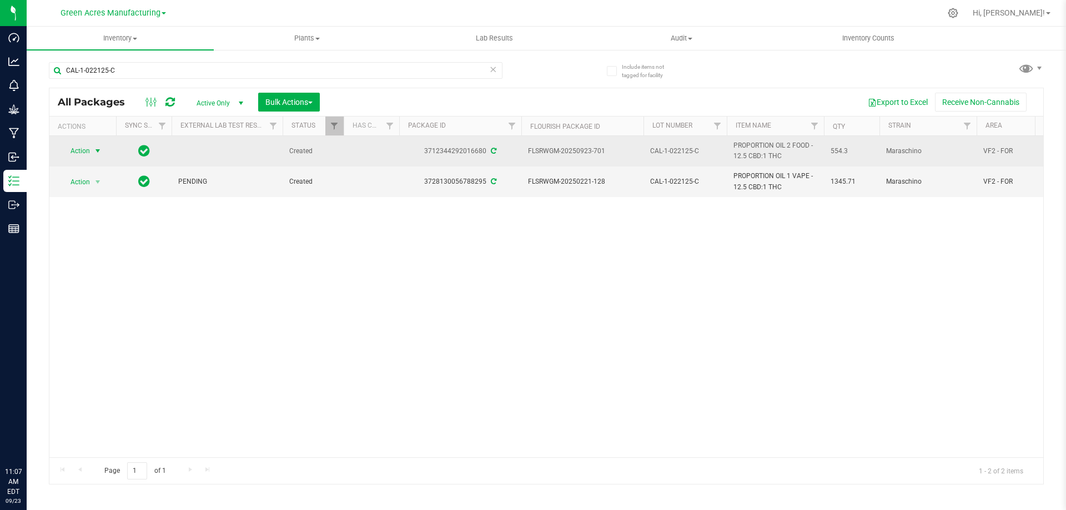
click at [94, 148] on span "select" at bounding box center [97, 151] width 9 height 9
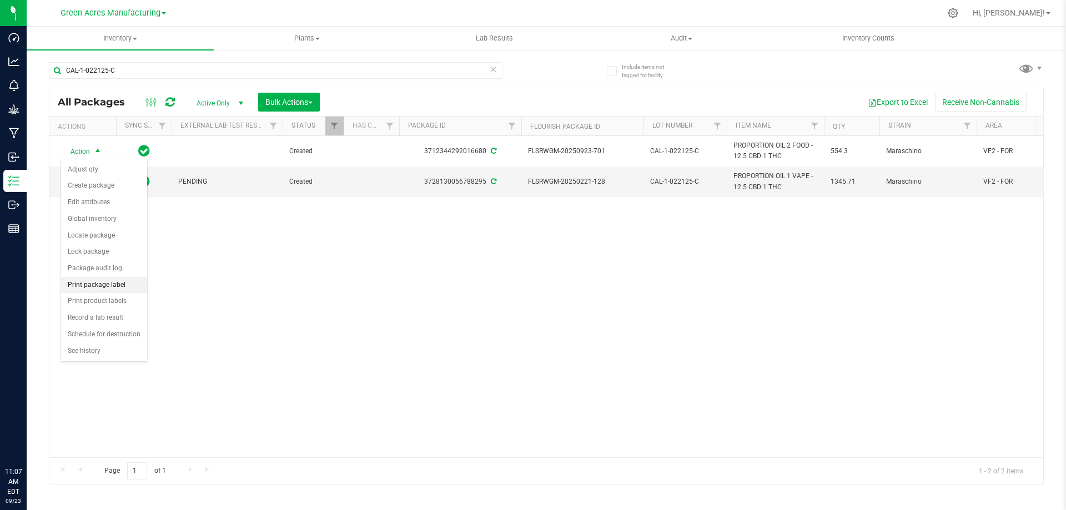
click at [112, 287] on li "Print package label" at bounding box center [104, 285] width 86 height 17
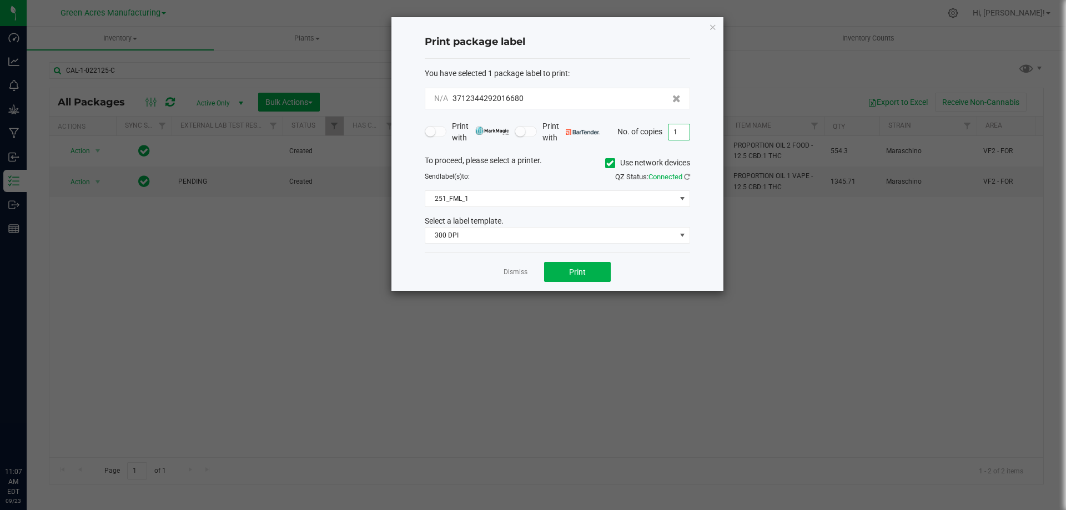
click at [681, 137] on input "1" at bounding box center [679, 132] width 21 height 16
type input "2"
click at [568, 272] on button "Print" at bounding box center [577, 272] width 67 height 20
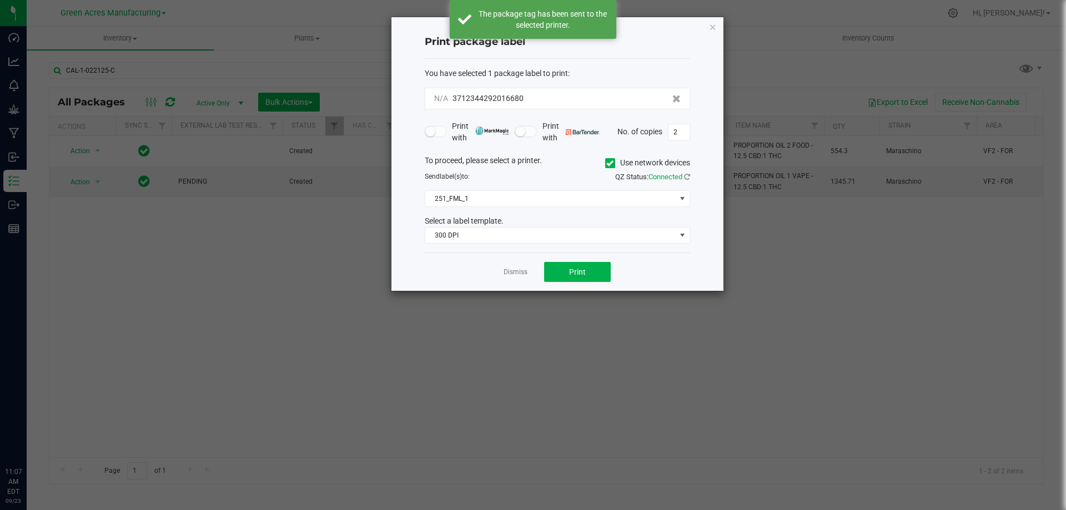
click at [512, 272] on link "Dismiss" at bounding box center [516, 272] width 24 height 9
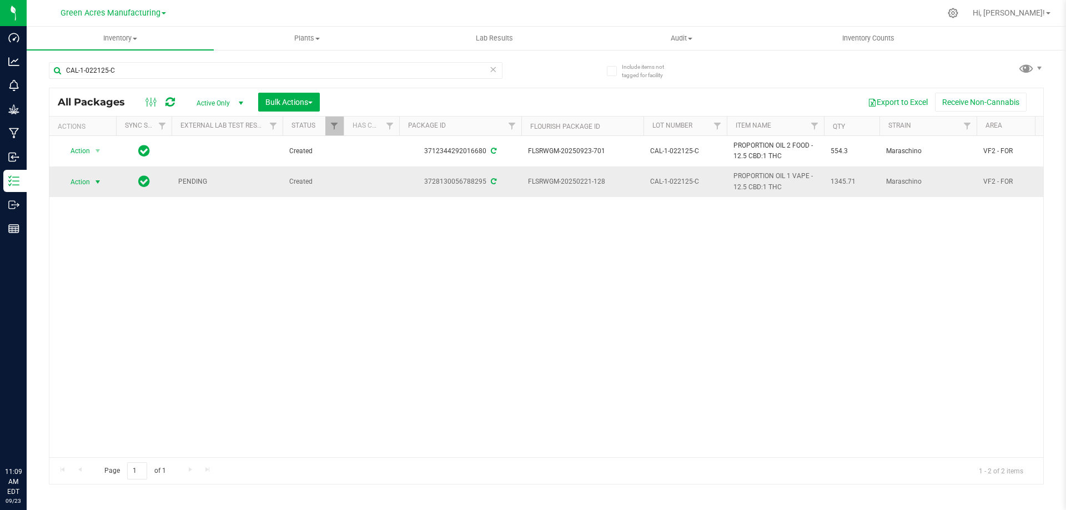
click at [80, 186] on span "Action" at bounding box center [76, 182] width 30 height 16
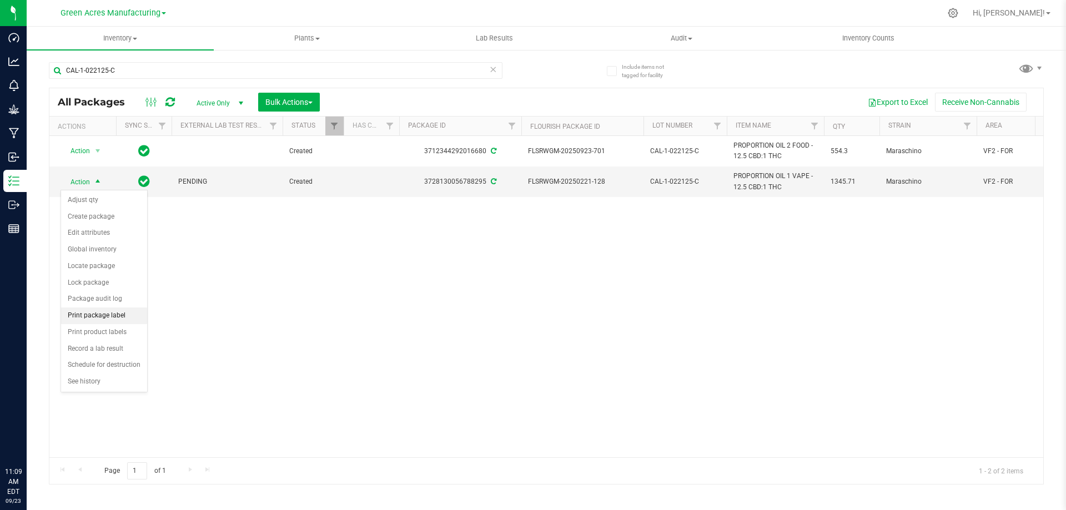
click at [95, 312] on li "Print package label" at bounding box center [104, 316] width 86 height 17
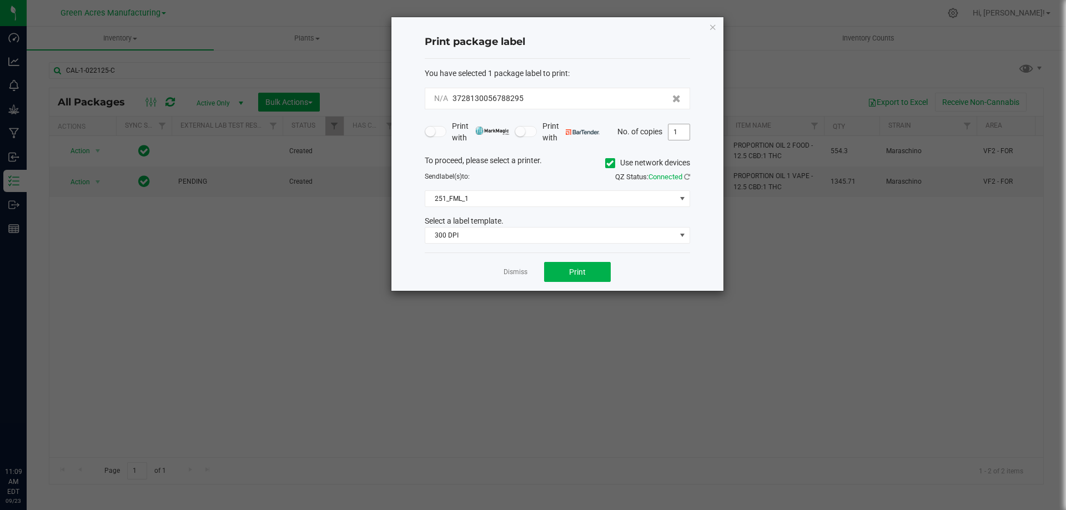
click at [678, 127] on input "1" at bounding box center [679, 132] width 21 height 16
type input "2"
click at [574, 280] on button "Print" at bounding box center [577, 272] width 67 height 20
click at [512, 273] on link "Dismiss" at bounding box center [516, 272] width 24 height 9
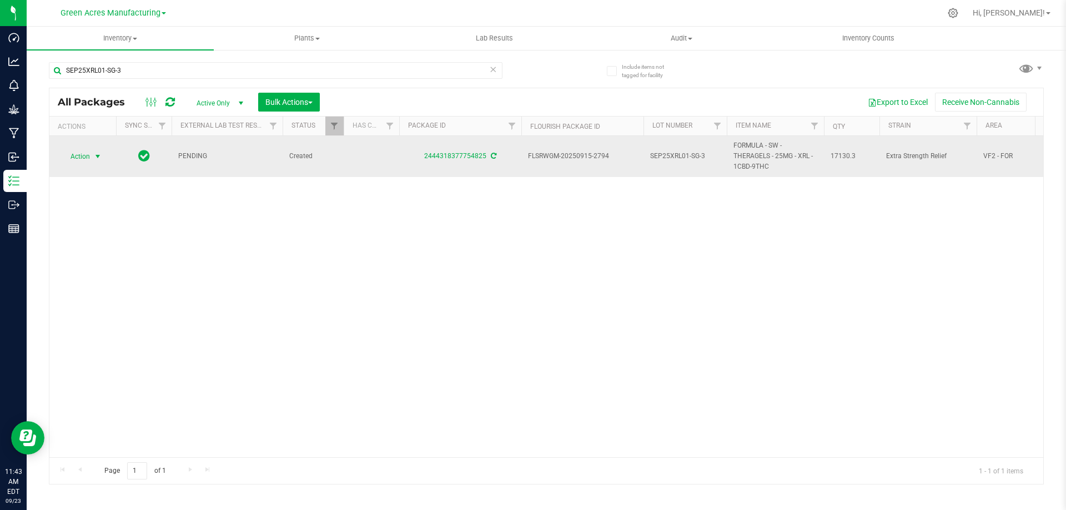
click at [98, 162] on span "select" at bounding box center [98, 157] width 14 height 16
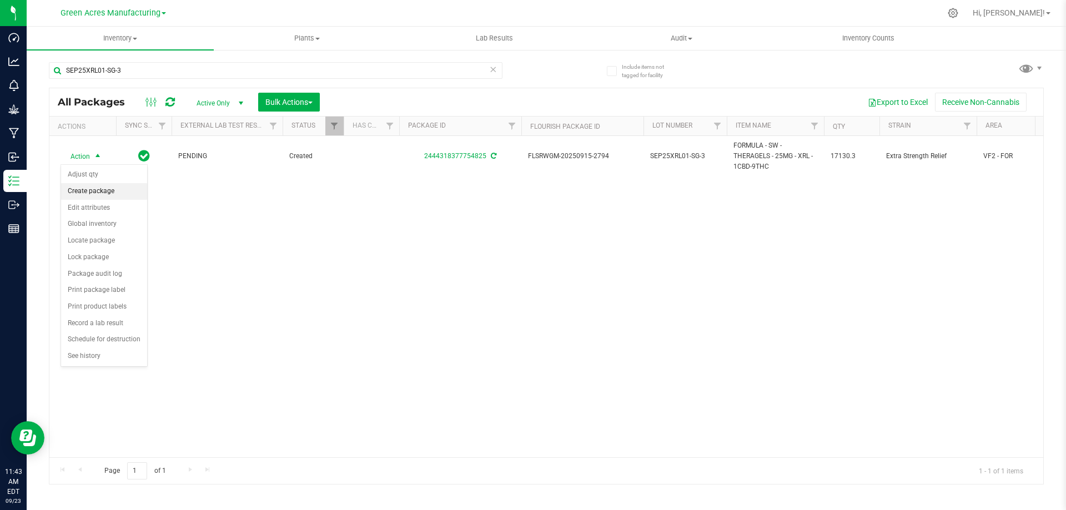
click at [104, 191] on li "Create package" at bounding box center [104, 191] width 86 height 17
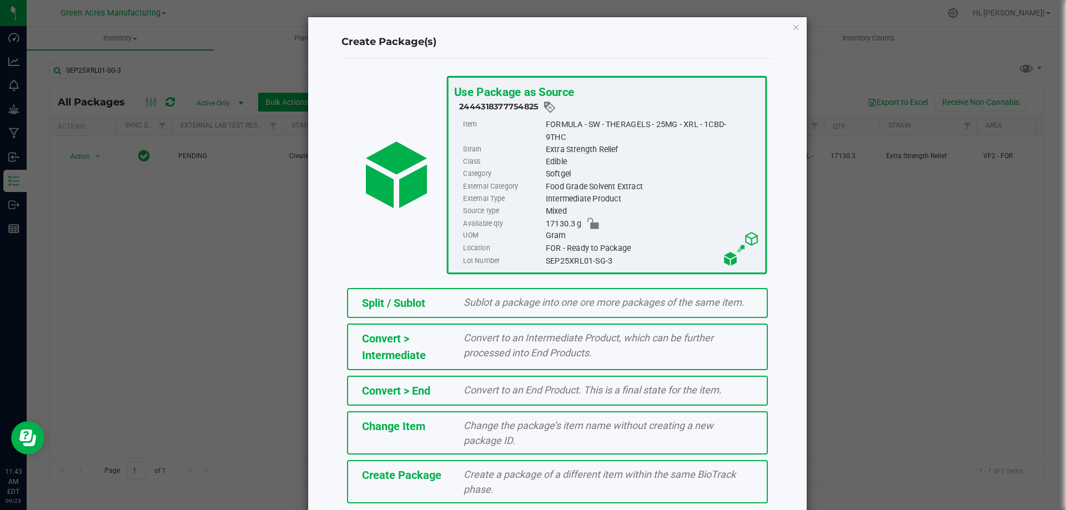
click at [528, 481] on div "Create a package of a different item within the same BioTrack phase." at bounding box center [608, 482] width 306 height 30
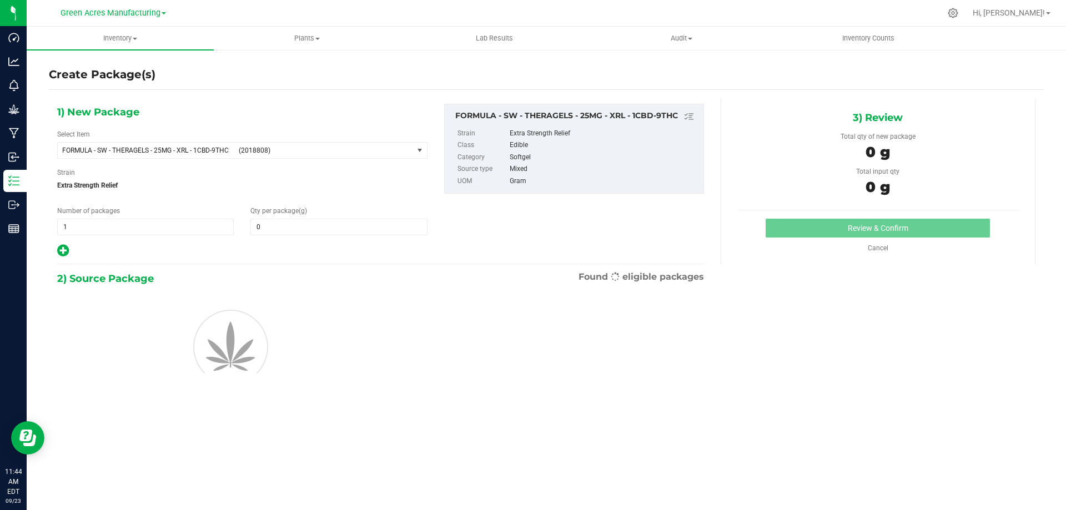
type input "0.0000"
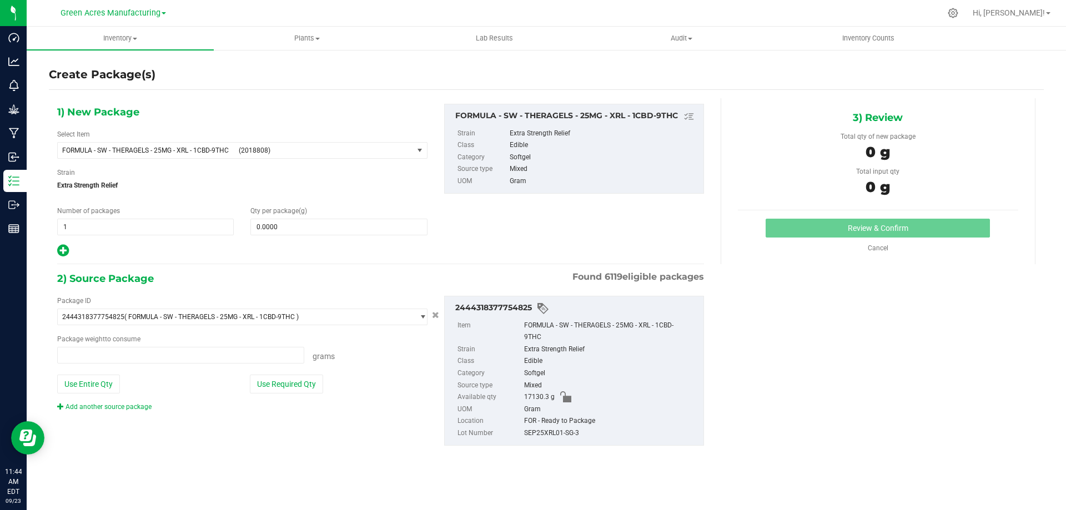
type input "0.0000 g"
click at [417, 10] on div at bounding box center [570, 13] width 742 height 22
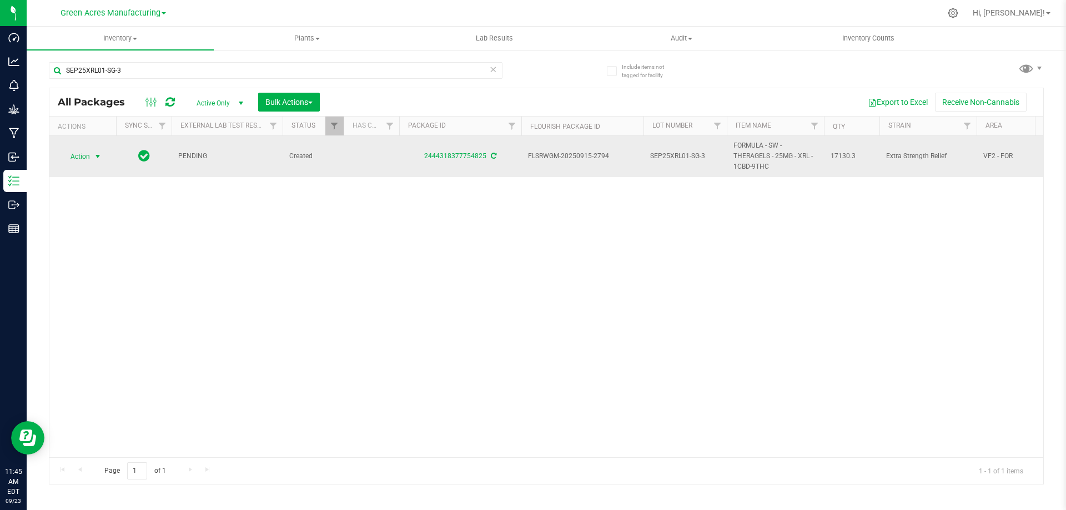
click at [96, 163] on span "select" at bounding box center [98, 157] width 14 height 16
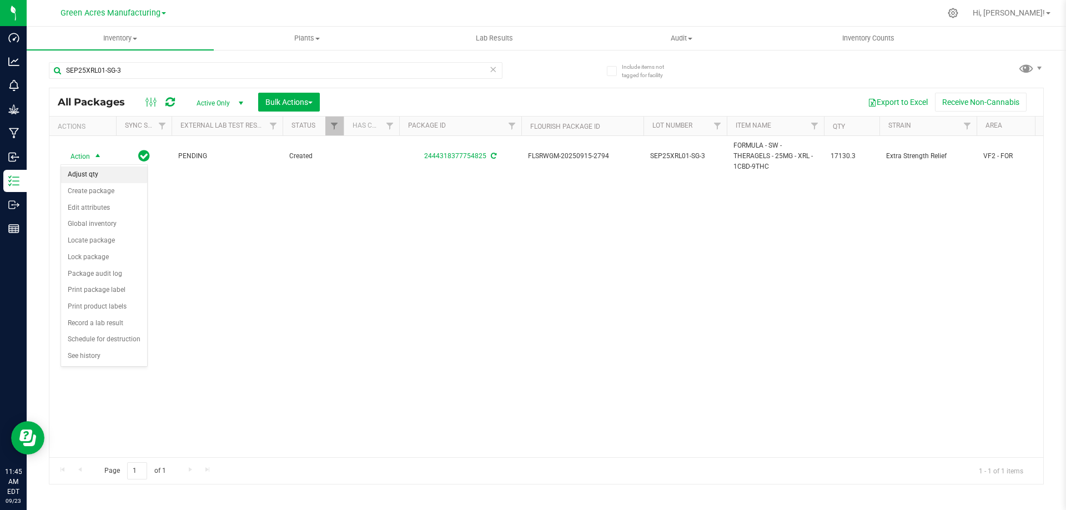
click at [101, 175] on li "Adjust qty" at bounding box center [104, 175] width 86 height 17
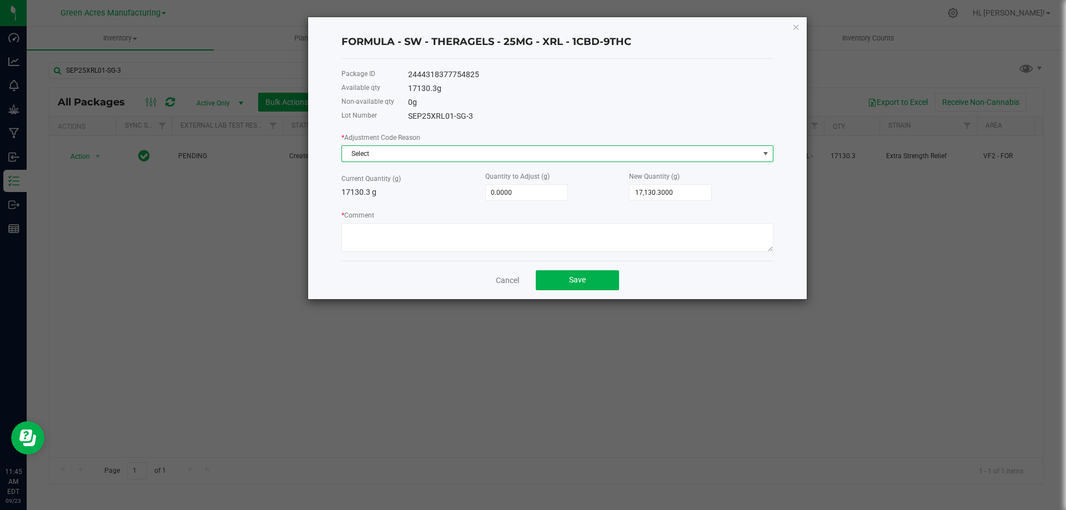
click at [375, 153] on span "Select" at bounding box center [550, 154] width 417 height 16
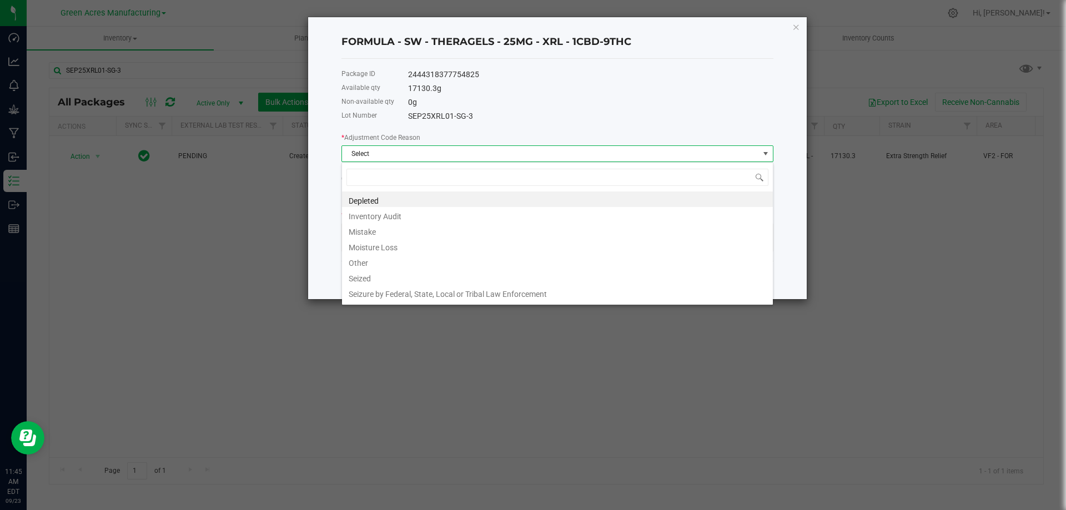
scroll to position [17, 432]
click at [387, 261] on li "Other" at bounding box center [557, 262] width 431 height 16
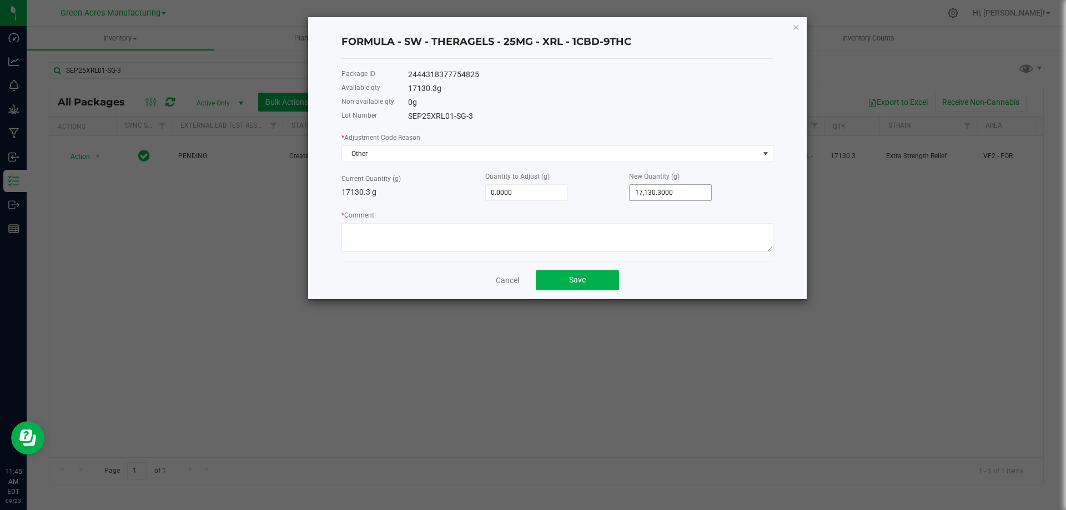
type input "17130.3"
click at [668, 192] on input "17130.3" at bounding box center [671, 193] width 82 height 16
paste input "8845"
type input "1,715.0000"
type input "18,845.3000"
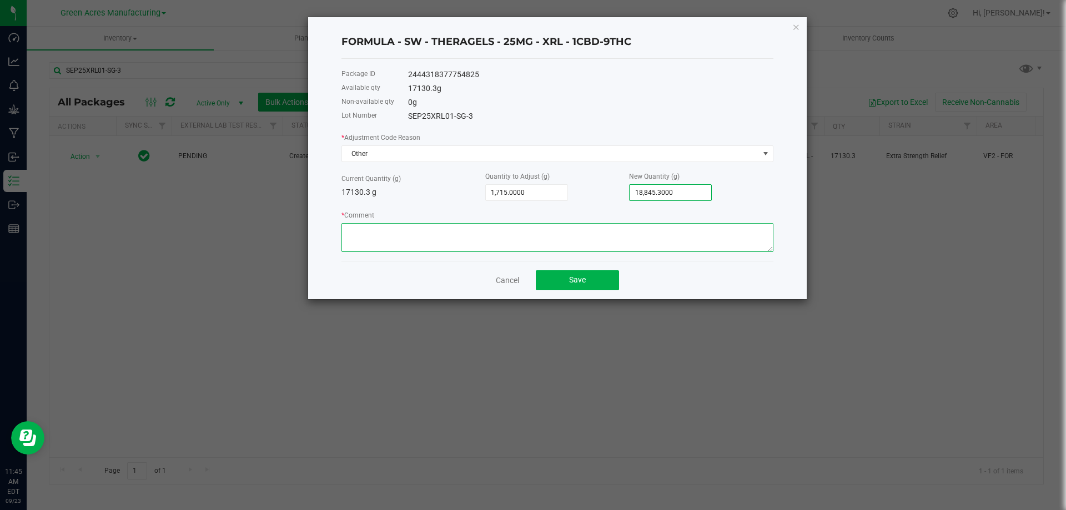
click at [580, 237] on textarea "* Comment" at bounding box center [558, 237] width 432 height 29
type textarea "d"
type textarea "Diluted W/ 1715g(~10%) of MCT. -KDP"
click at [566, 277] on button "Save" at bounding box center [577, 280] width 83 height 20
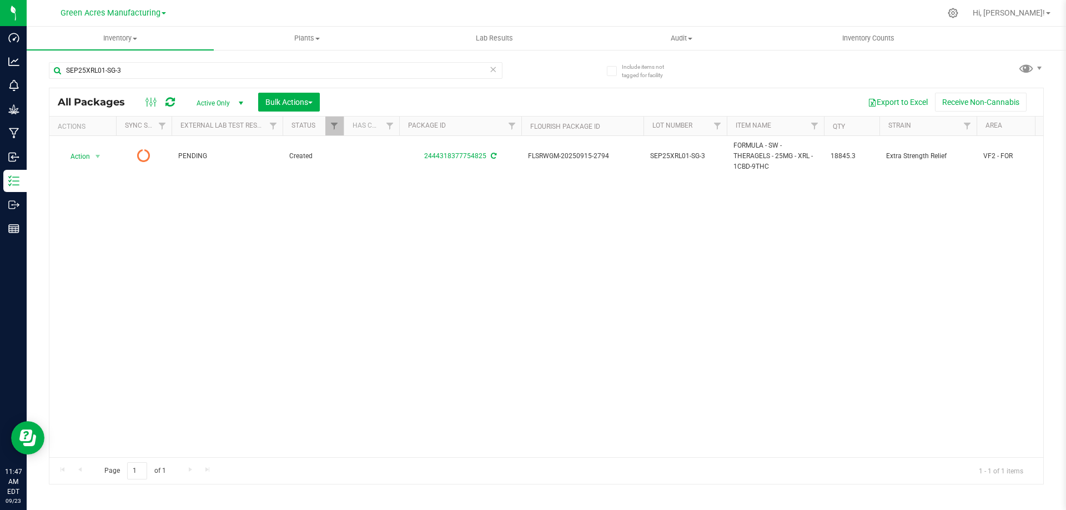
click at [169, 101] on icon at bounding box center [170, 102] width 9 height 11
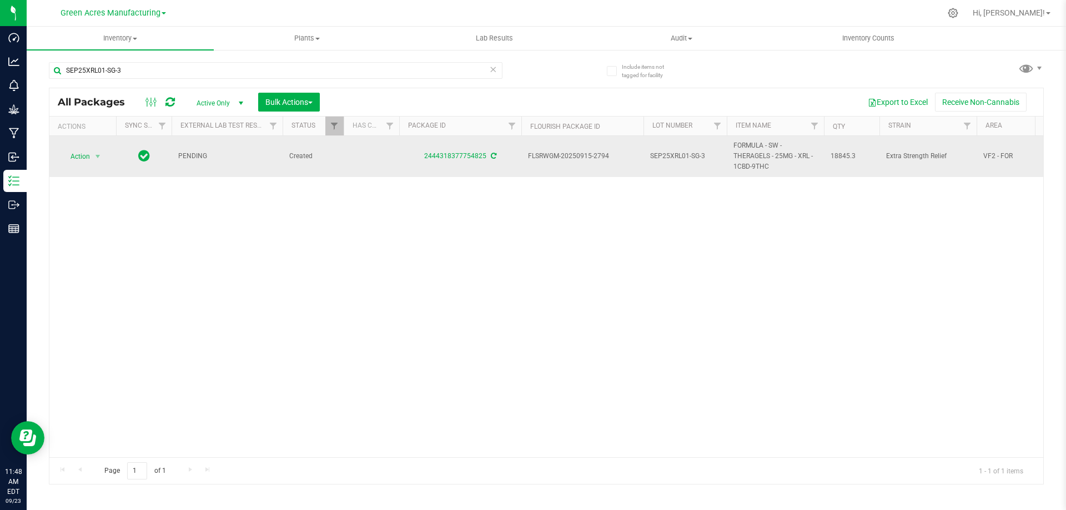
click at [761, 159] on span "FORMULA - SW - THERAGELS - 25MG - XRL - 1CBD-9THC" at bounding box center [776, 157] width 84 height 32
copy tr "FORMULA - SW - THERAGELS - 25MG - XRL - 1CBD-9THC"
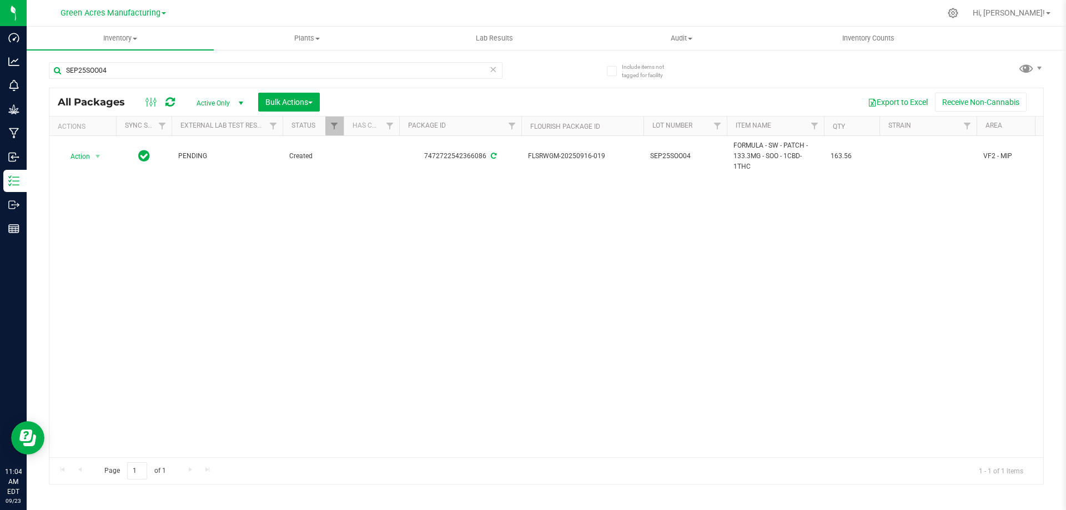
click at [494, 72] on icon at bounding box center [493, 68] width 8 height 13
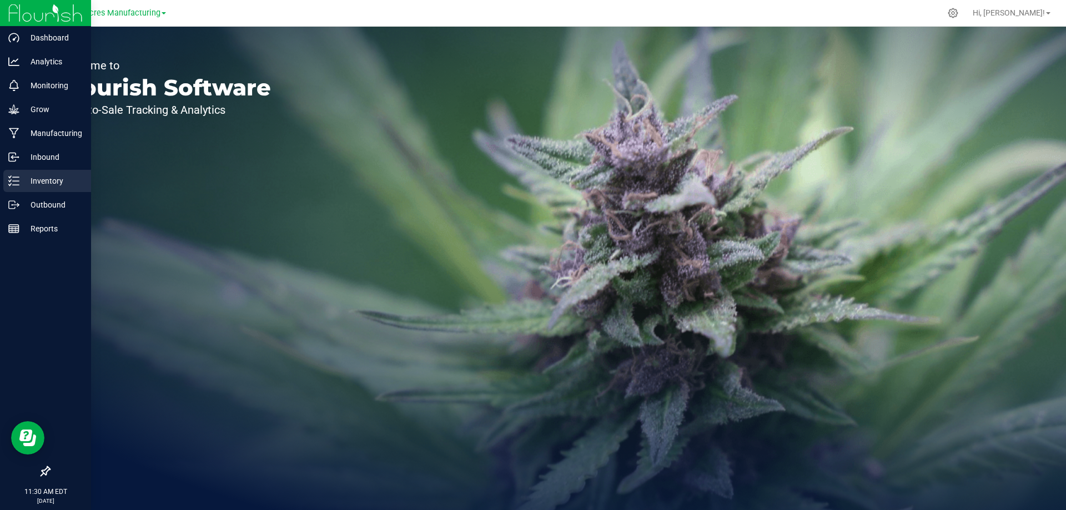
click at [21, 178] on p "Inventory" at bounding box center [52, 180] width 67 height 13
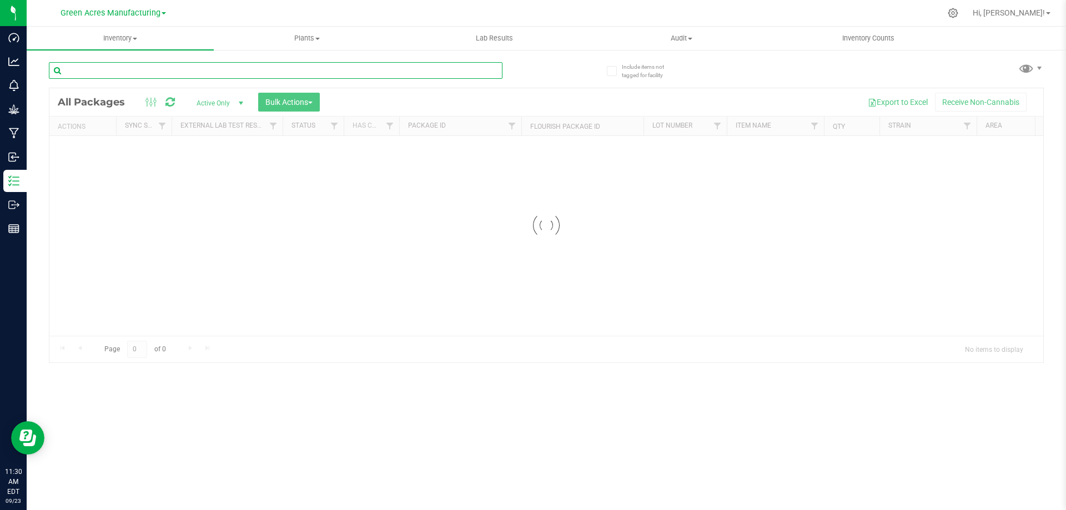
click at [134, 69] on input "text" at bounding box center [276, 70] width 454 height 17
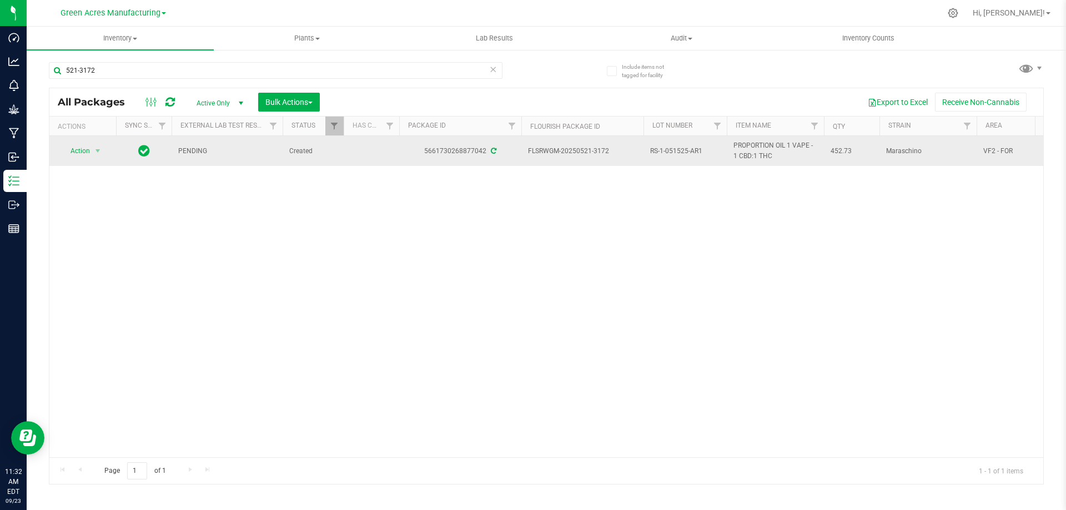
click at [664, 151] on span "RS-1-051525-AR1" at bounding box center [685, 151] width 70 height 11
click at [664, 151] on input "RS-1-051525-AR1" at bounding box center [682, 151] width 79 height 17
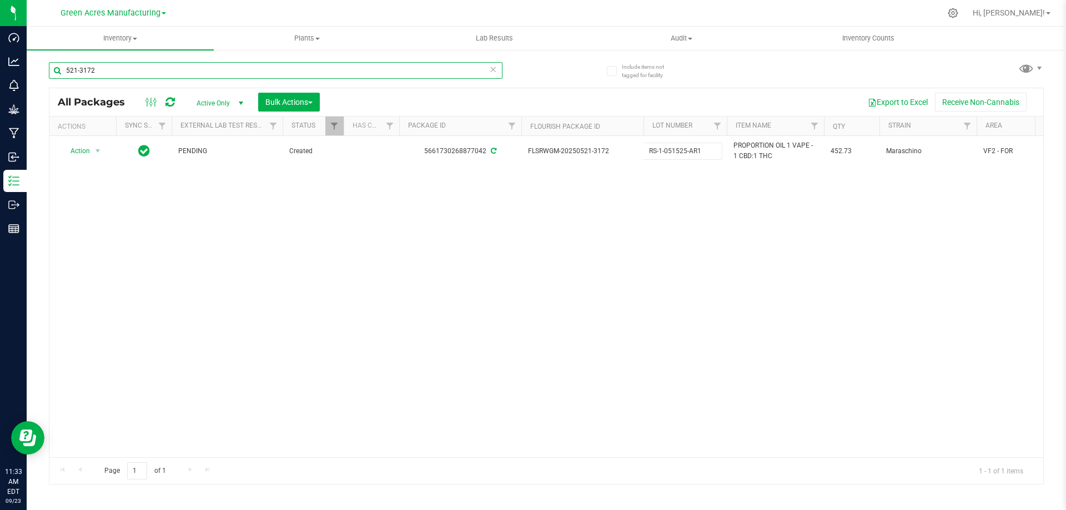
click at [149, 69] on input "521-3172" at bounding box center [276, 70] width 454 height 17
click at [104, 69] on input "521-3172" at bounding box center [276, 70] width 454 height 17
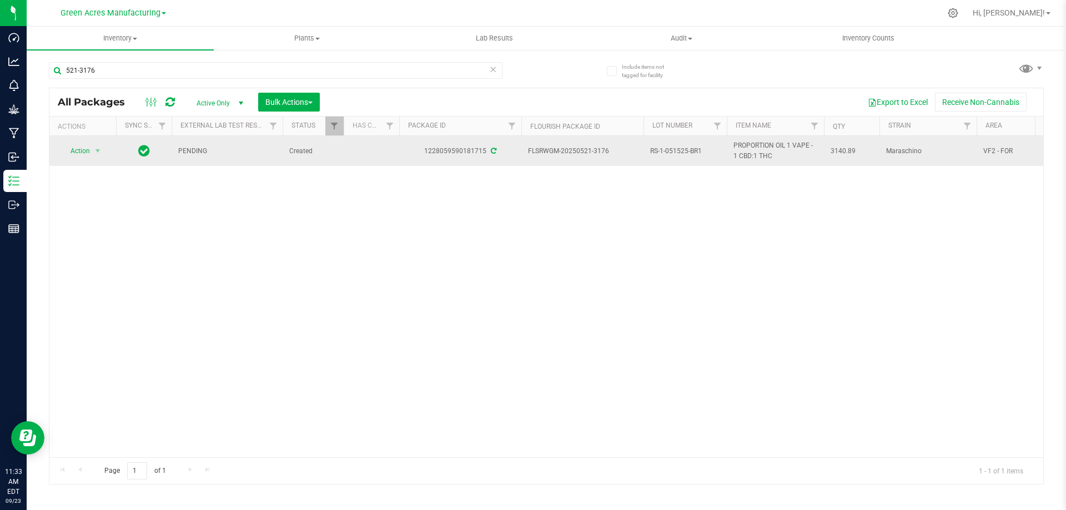
click at [666, 152] on span "RS-1-051525-BR1" at bounding box center [685, 151] width 70 height 11
click at [666, 152] on input "RS-1-051525-BR1" at bounding box center [682, 151] width 79 height 17
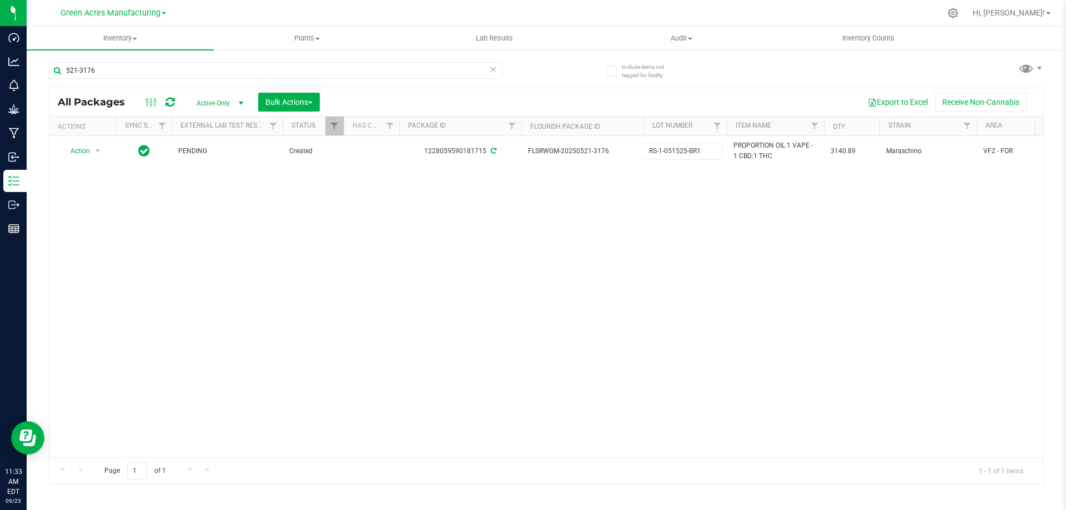
click at [626, 227] on div "Action Action Adjust qty Create package Edit attributes Global inventory Locate…" at bounding box center [546, 297] width 994 height 322
click at [210, 73] on input "521-3176" at bounding box center [276, 70] width 454 height 17
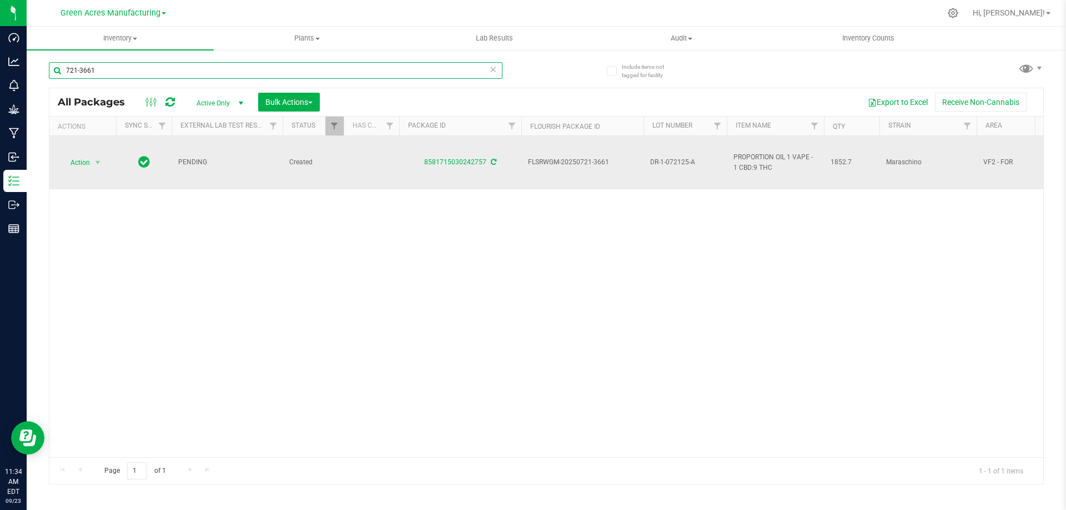
type input "721-3661"
click at [669, 162] on span "DR-1-072125-A" at bounding box center [685, 162] width 70 height 11
click at [669, 162] on input "DR-1-072125-A" at bounding box center [682, 162] width 79 height 17
click at [642, 236] on div "Action Action Adjust qty Create package Edit attributes Global inventory Locate…" at bounding box center [546, 297] width 994 height 322
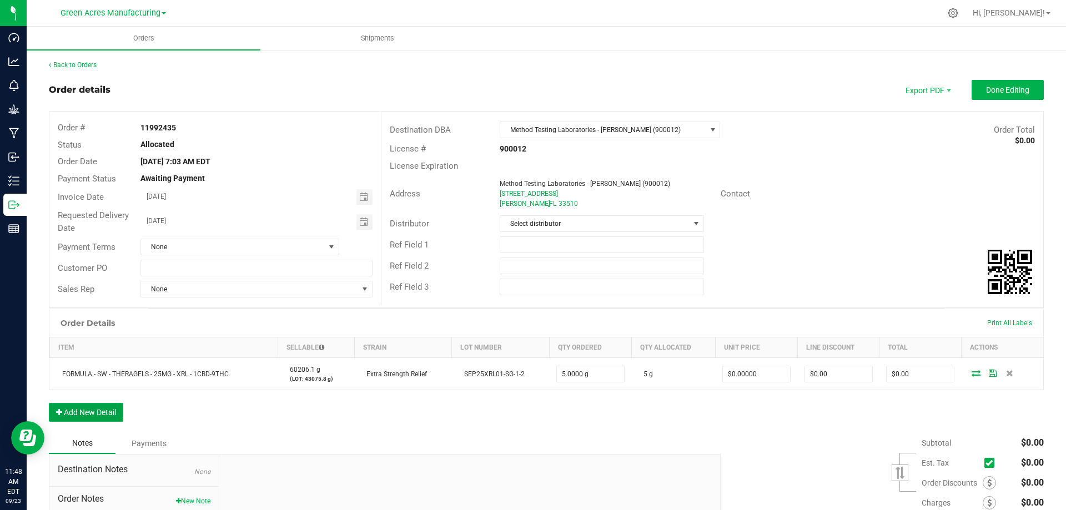
click at [107, 412] on button "Add New Detail" at bounding box center [86, 412] width 74 height 19
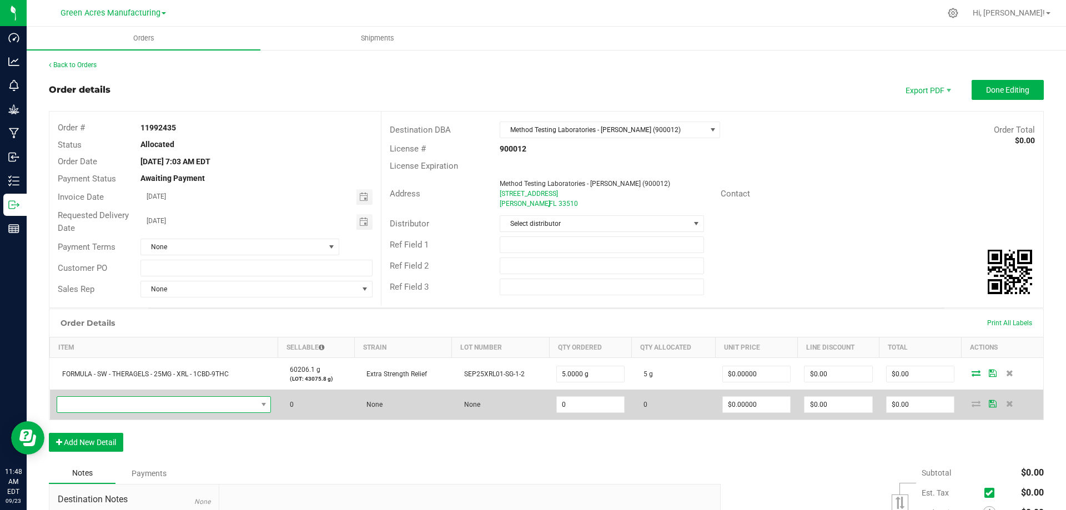
click at [116, 404] on span "NO DATA FOUND" at bounding box center [157, 405] width 200 height 16
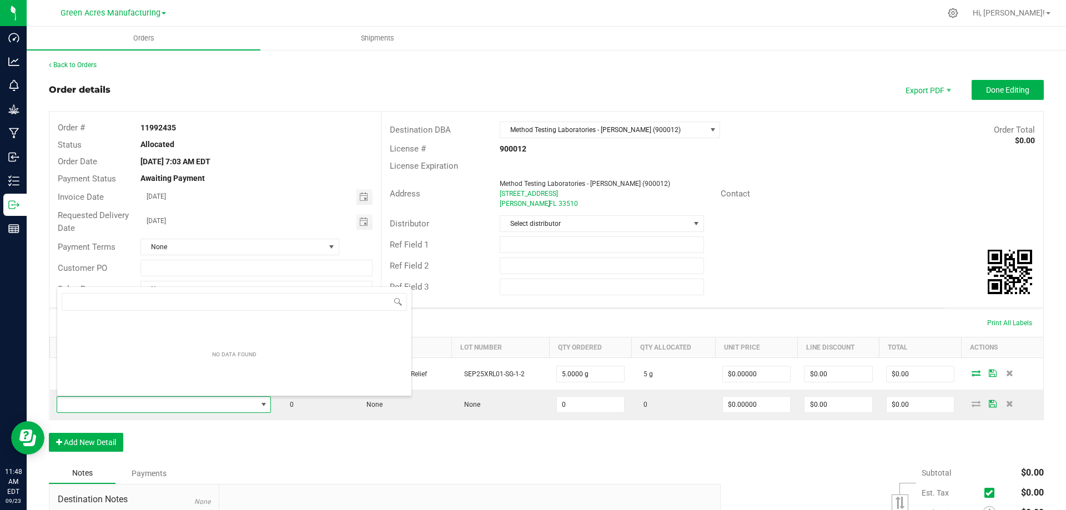
scroll to position [17, 213]
type input "FORMULA - SW - THERAGELS - 25MG - XRL - 1CBD-9THC"
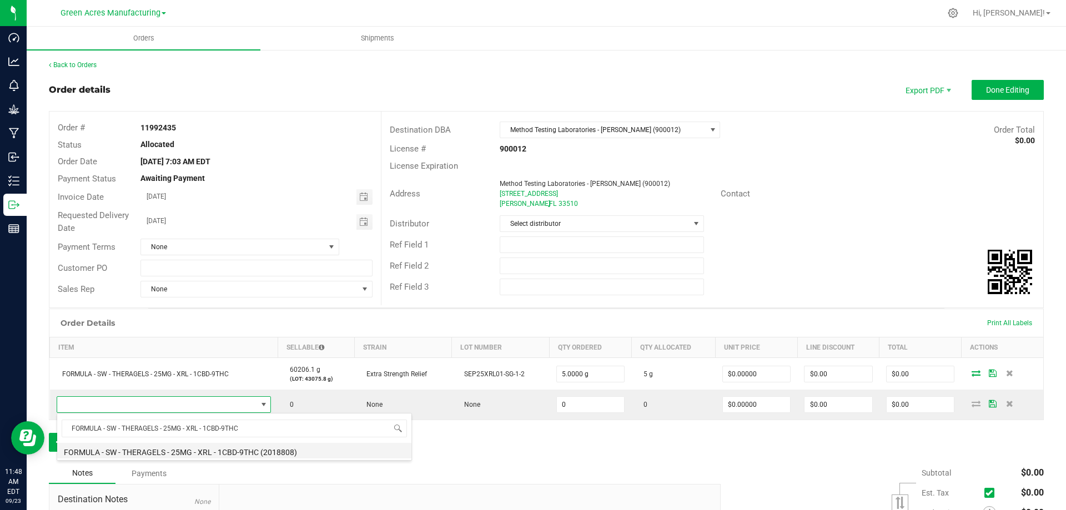
click at [184, 453] on li "FORMULA - SW - THERAGELS - 25MG - XRL - 1CBD-9THC (2018808)" at bounding box center [234, 451] width 354 height 16
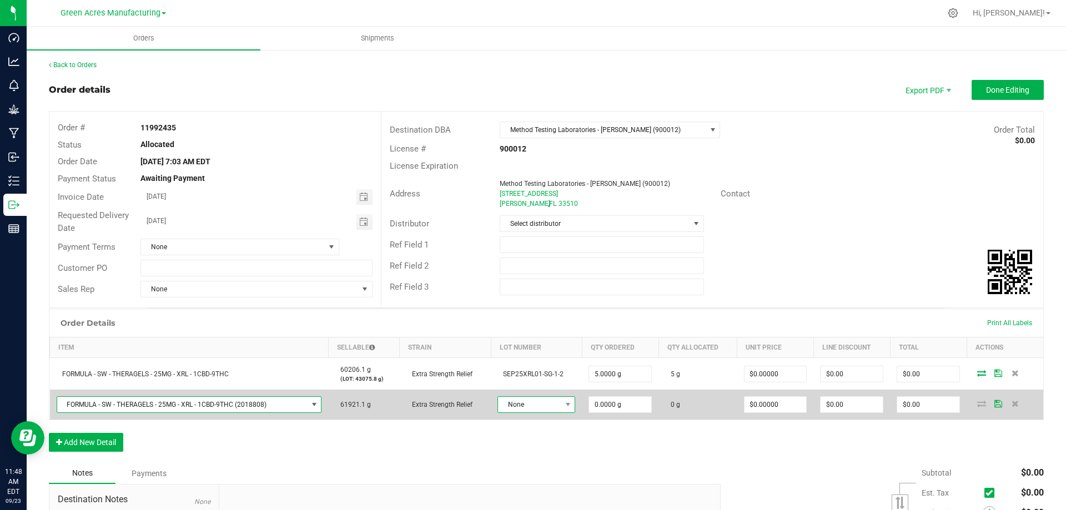
click at [534, 404] on span "None" at bounding box center [529, 405] width 63 height 16
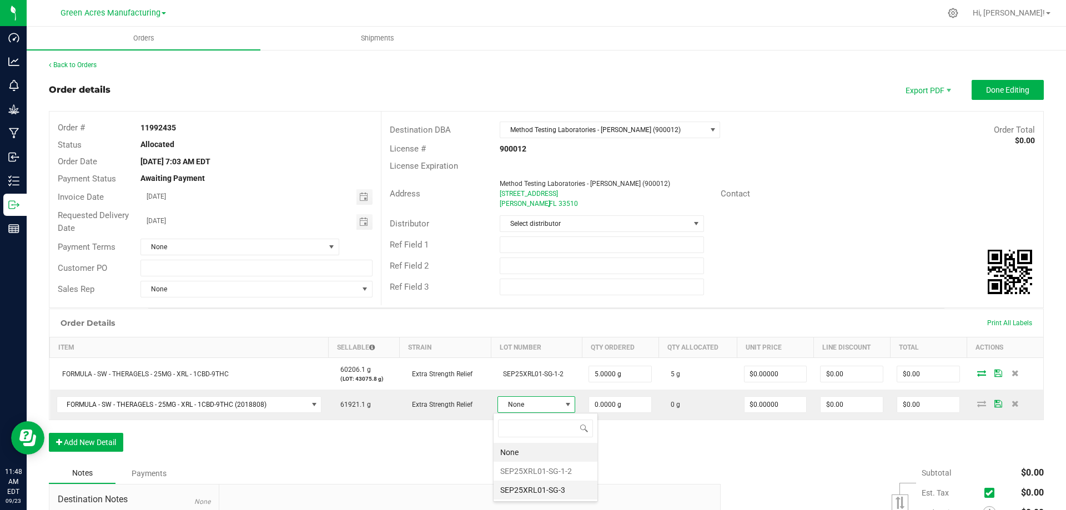
click at [532, 488] on li "SEP25XRL01-SG-3" at bounding box center [546, 490] width 104 height 19
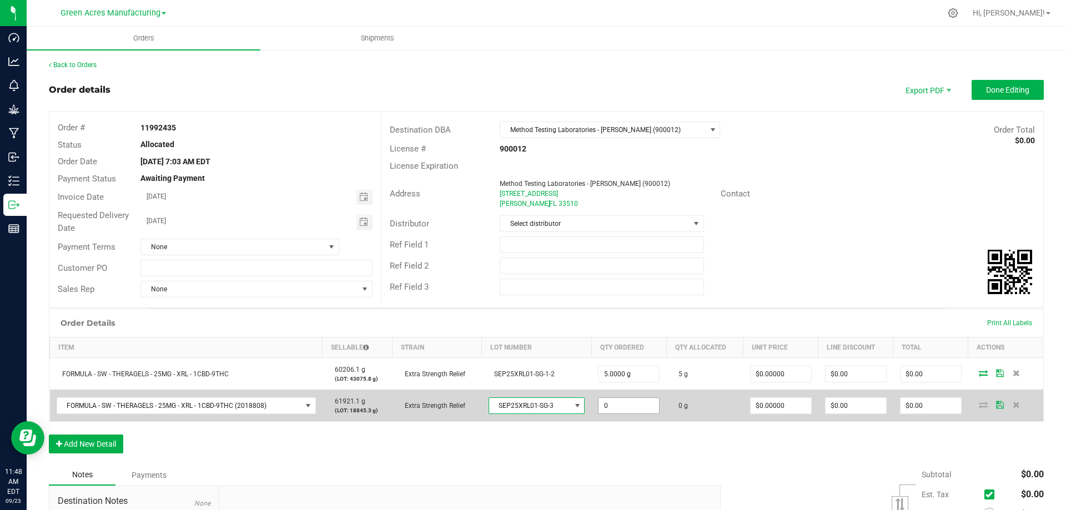
click at [623, 413] on input "0" at bounding box center [629, 406] width 61 height 16
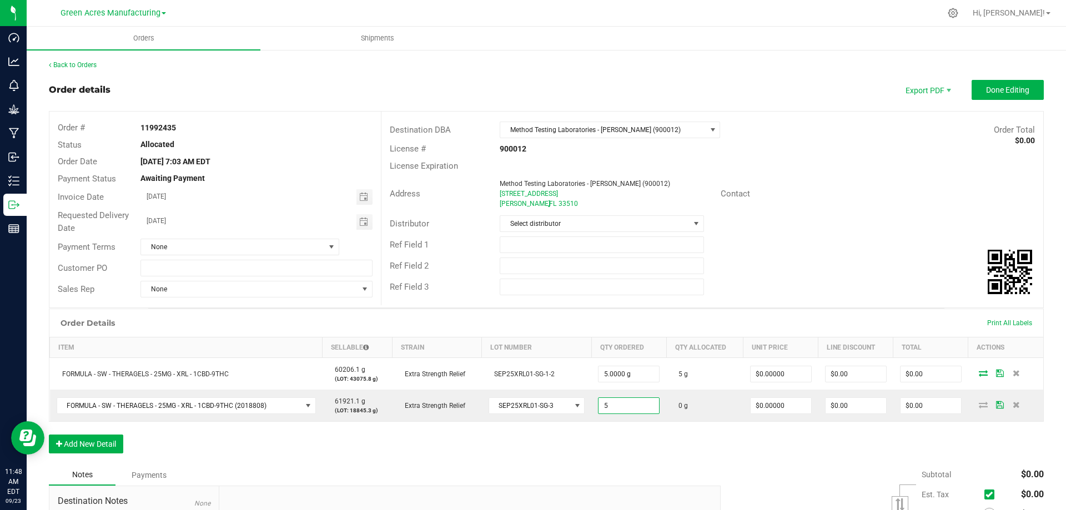
type input "5.0000 g"
click at [620, 430] on div "Order Details Print All Labels Item Sellable Strain Lot Number Qty Ordered Qty …" at bounding box center [546, 387] width 995 height 156
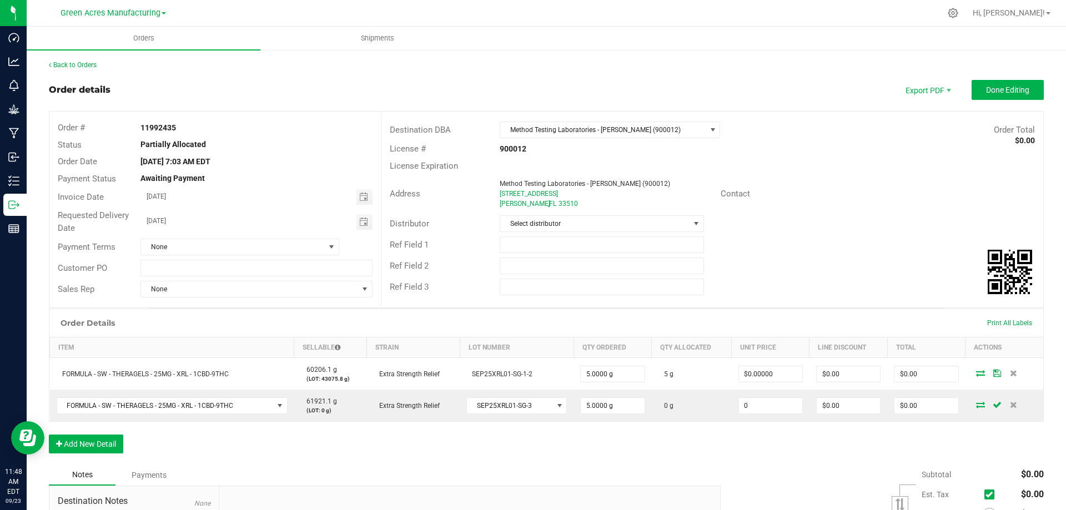
click at [761, 412] on input "0" at bounding box center [770, 406] width 63 height 16
type input "$0.00000"
click at [798, 437] on div "Order Details Print All Labels Item Sellable Strain Lot Number Qty Ordered Qty …" at bounding box center [546, 387] width 995 height 156
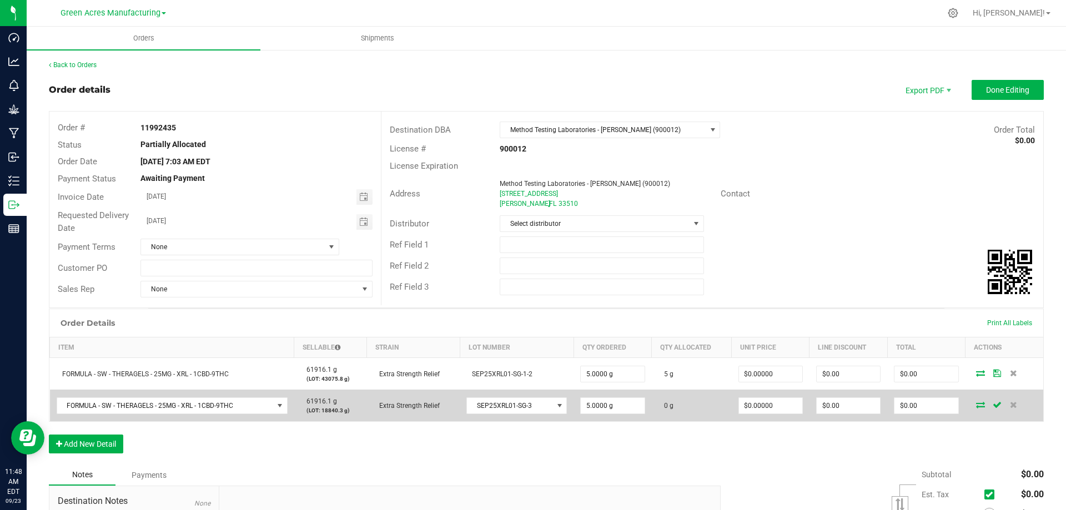
click at [976, 408] on icon at bounding box center [980, 405] width 9 height 7
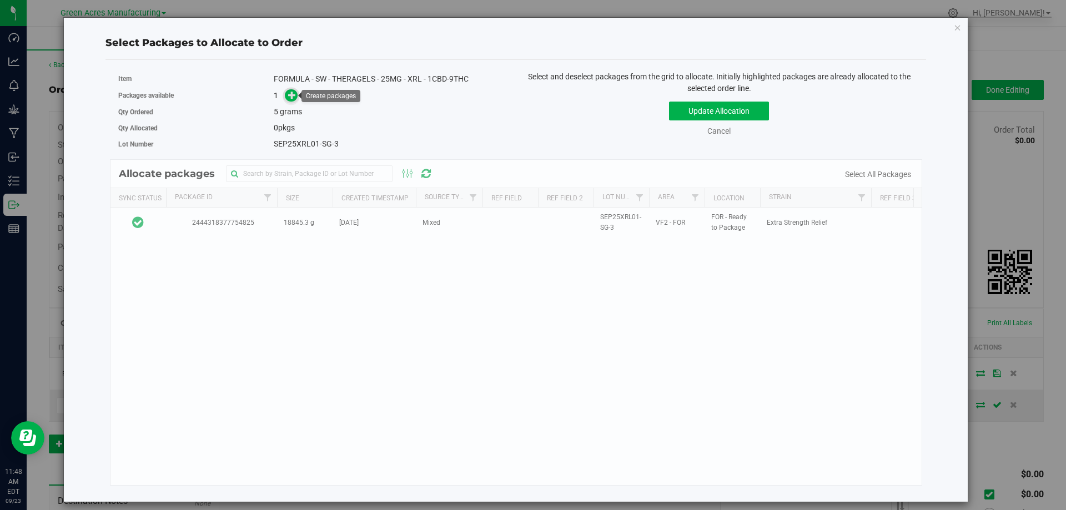
click at [292, 99] on span at bounding box center [291, 95] width 13 height 13
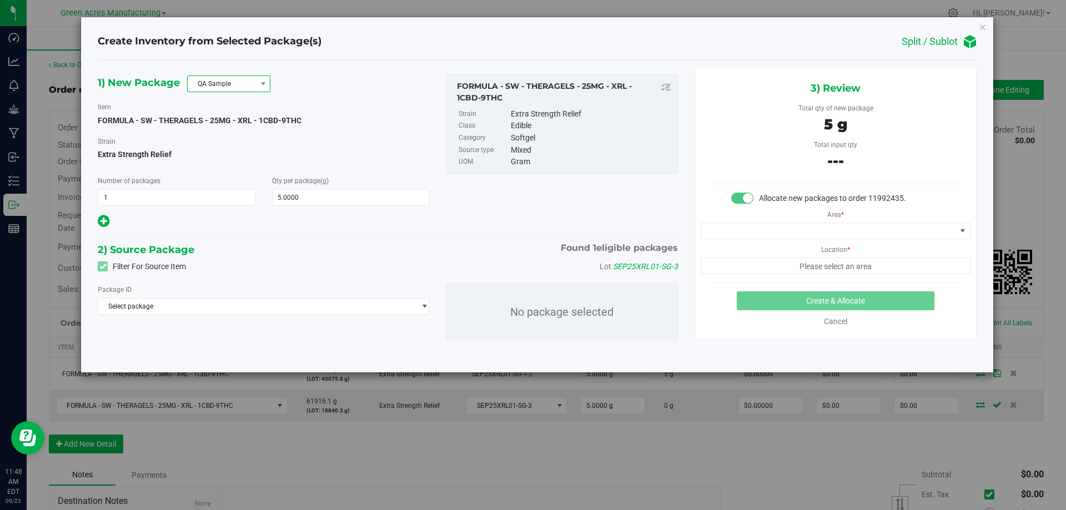
click at [215, 87] on span "QA Sample" at bounding box center [222, 84] width 68 height 16
click at [226, 133] on li "R&D Sample" at bounding box center [229, 134] width 82 height 16
click at [236, 311] on span "Select package" at bounding box center [256, 307] width 317 height 16
click at [236, 357] on li "2444318377754825 ( FORMULA - SW - THERAGELS - 25MG - XRL - 1CBD-9THC )" at bounding box center [263, 353] width 330 height 16
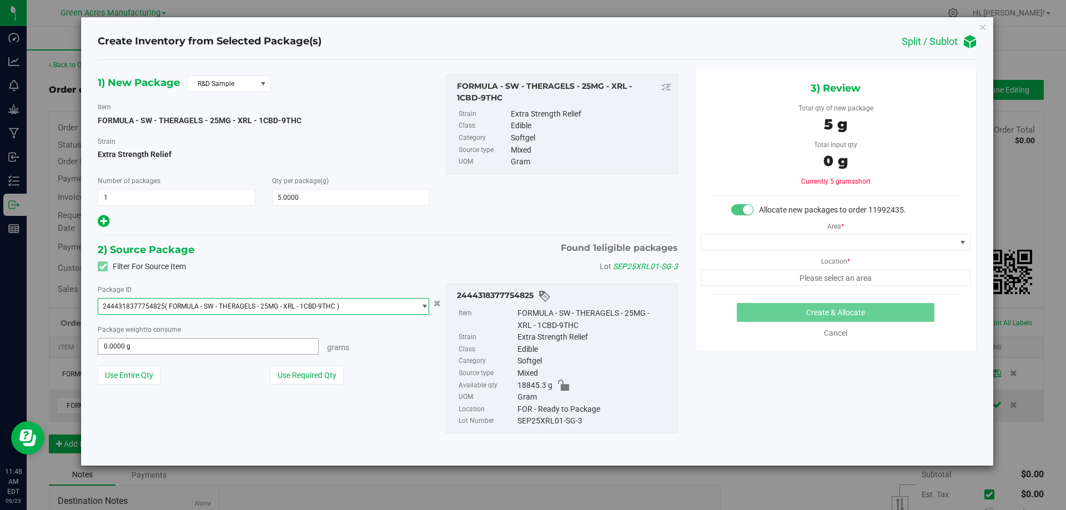
click at [227, 350] on span "0.0000 g 0" at bounding box center [208, 346] width 221 height 17
type input "5"
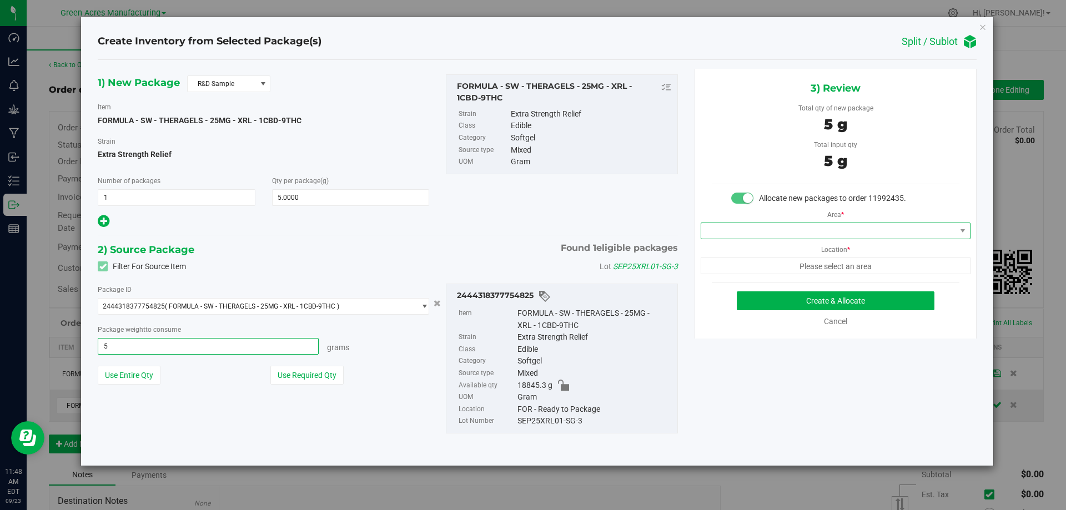
type input "5.0000 g"
click at [770, 232] on span at bounding box center [828, 231] width 255 height 16
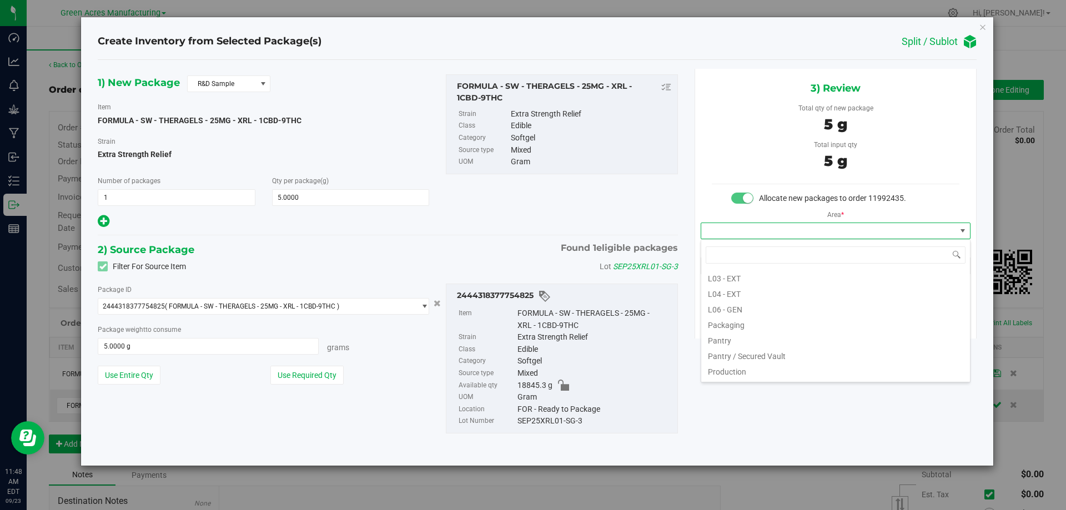
scroll to position [278, 0]
click at [771, 328] on li "Pantry / Secured Vault" at bounding box center [835, 326] width 269 height 16
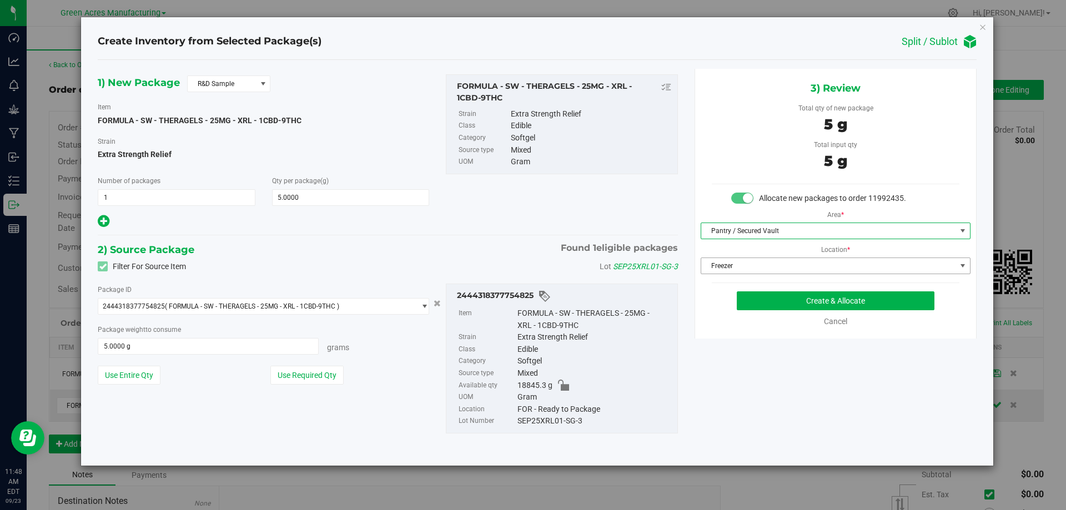
click at [771, 272] on span "Freezer" at bounding box center [828, 266] width 255 height 16
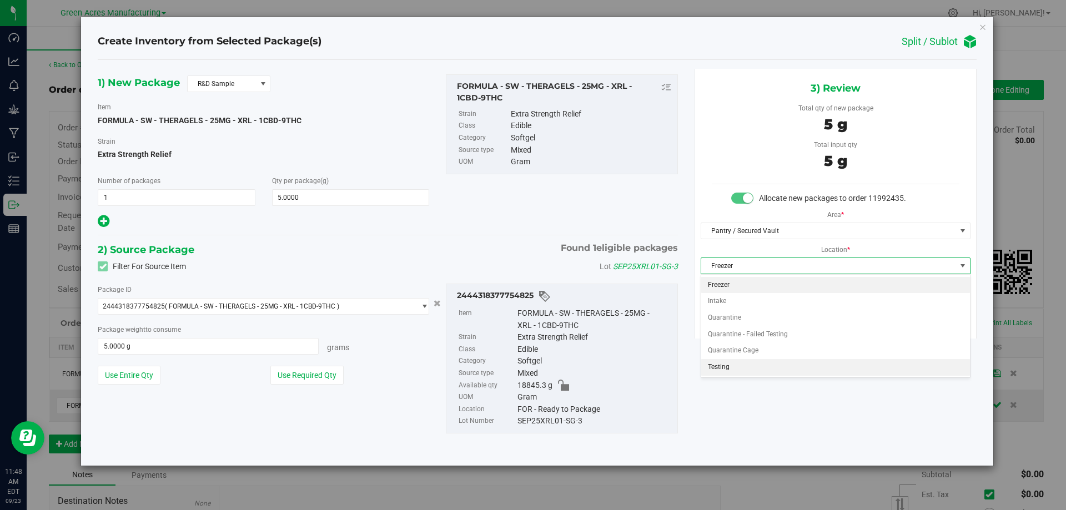
click at [756, 367] on li "Testing" at bounding box center [835, 367] width 269 height 17
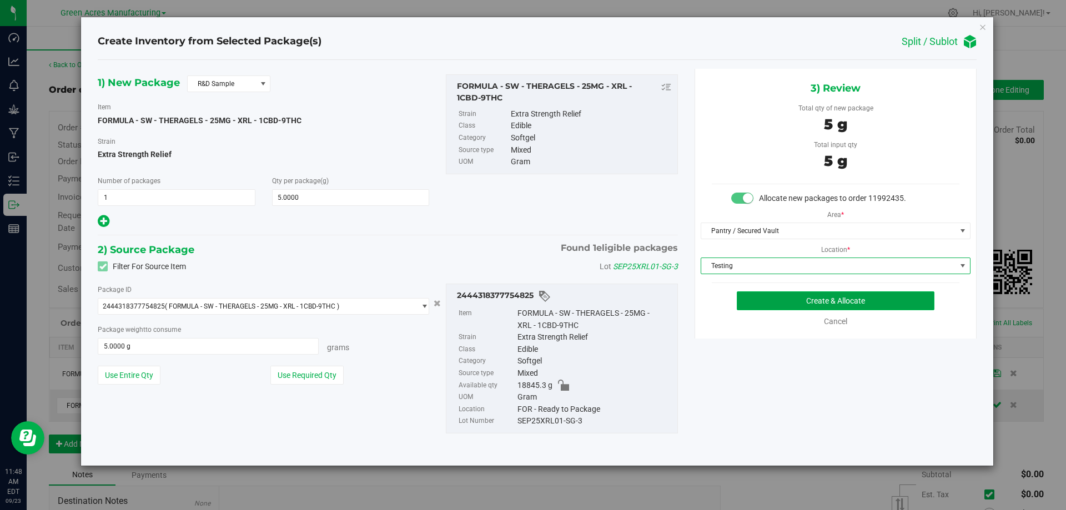
click at [811, 300] on button "Create & Allocate" at bounding box center [836, 301] width 198 height 19
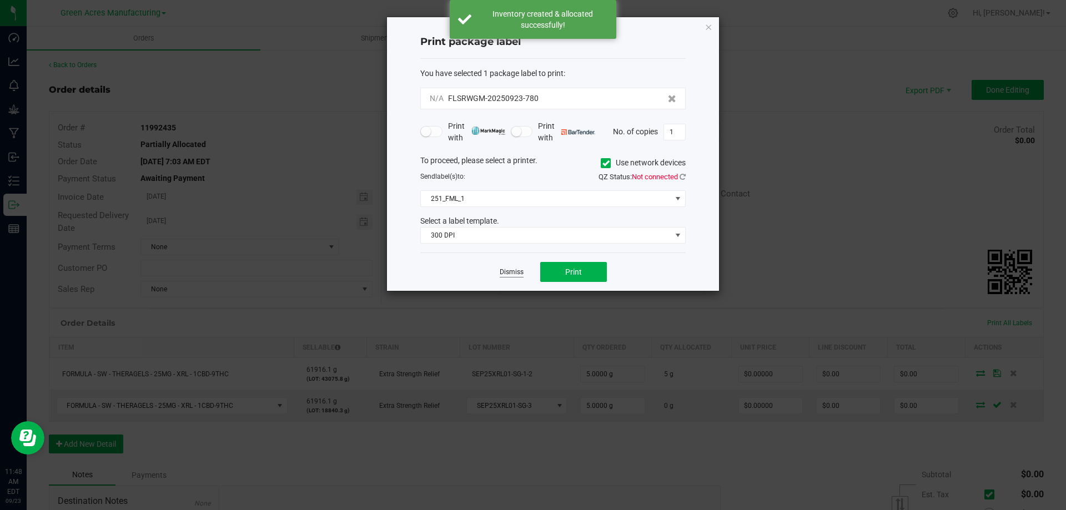
click at [507, 273] on link "Dismiss" at bounding box center [512, 272] width 24 height 9
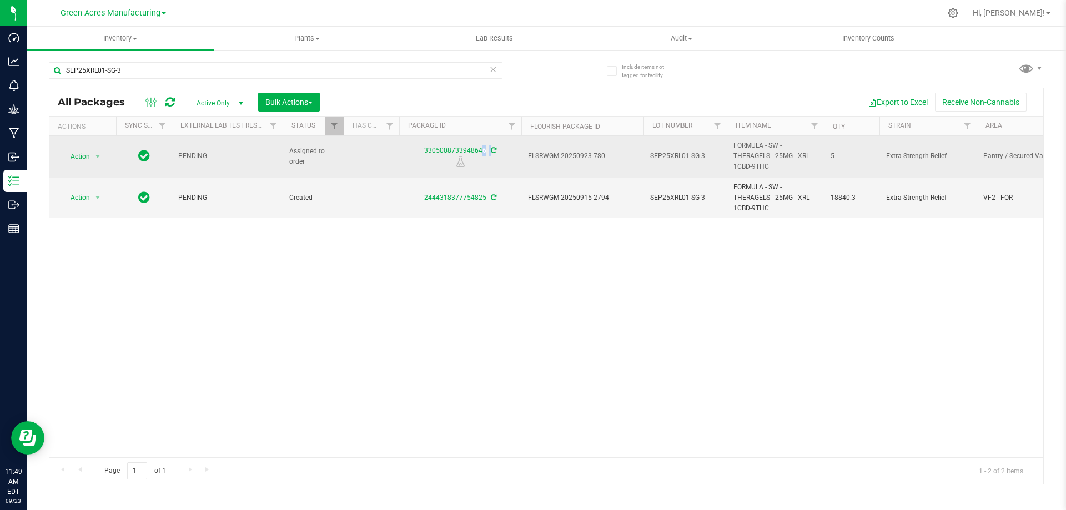
drag, startPoint x: 420, startPoint y: 151, endPoint x: 479, endPoint y: 156, distance: 59.6
click at [479, 156] on div "3305008733948646" at bounding box center [461, 157] width 126 height 22
copy tr "3305008733948646"
click at [557, 154] on span "FLSRWGM-20250923-780" at bounding box center [582, 156] width 109 height 11
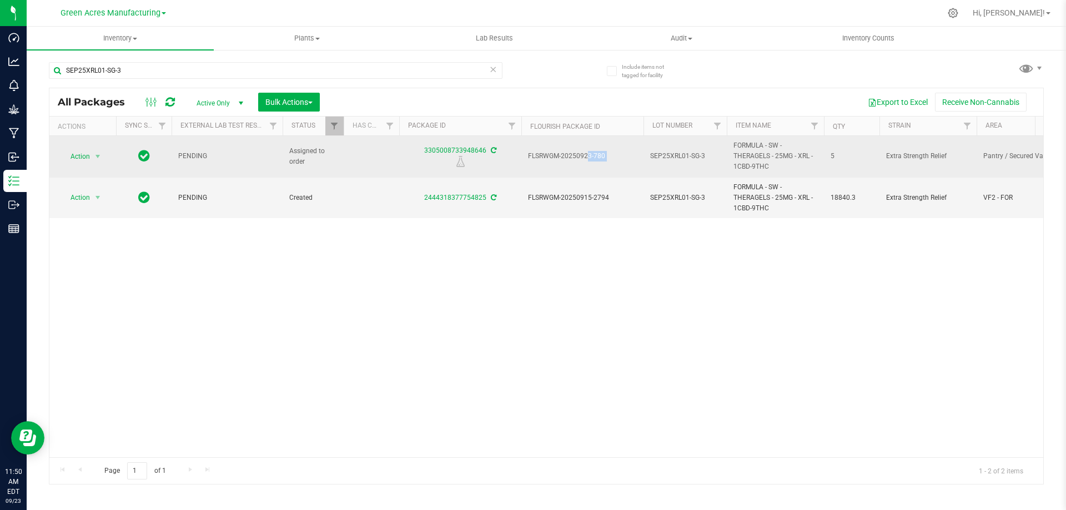
click at [557, 154] on span "FLSRWGM-20250923-780" at bounding box center [582, 156] width 109 height 11
copy tr "FLSRWGM-20250923-780"
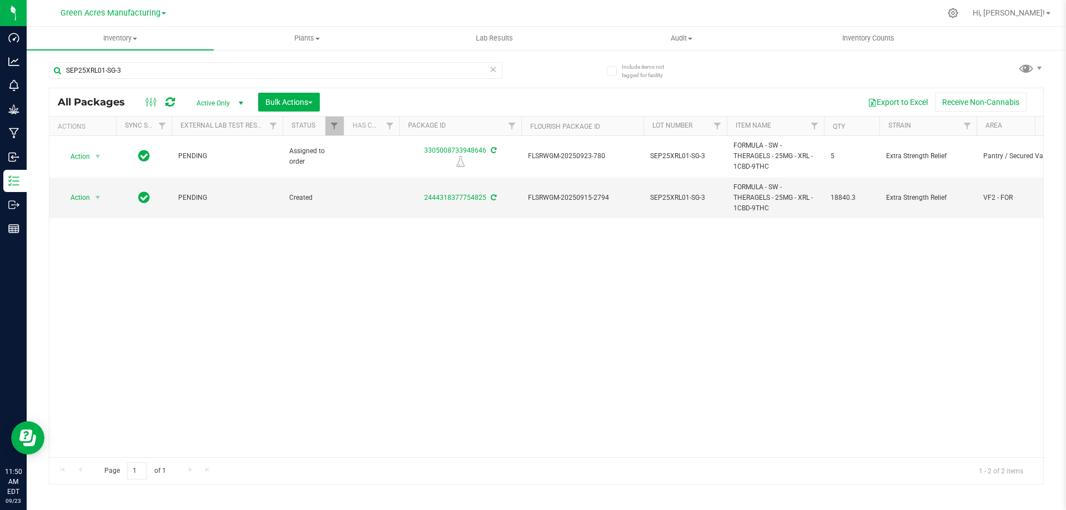
click at [557, 250] on div "Action Action Edit attributes Global inventory Locate package Package audit log…" at bounding box center [546, 297] width 994 height 322
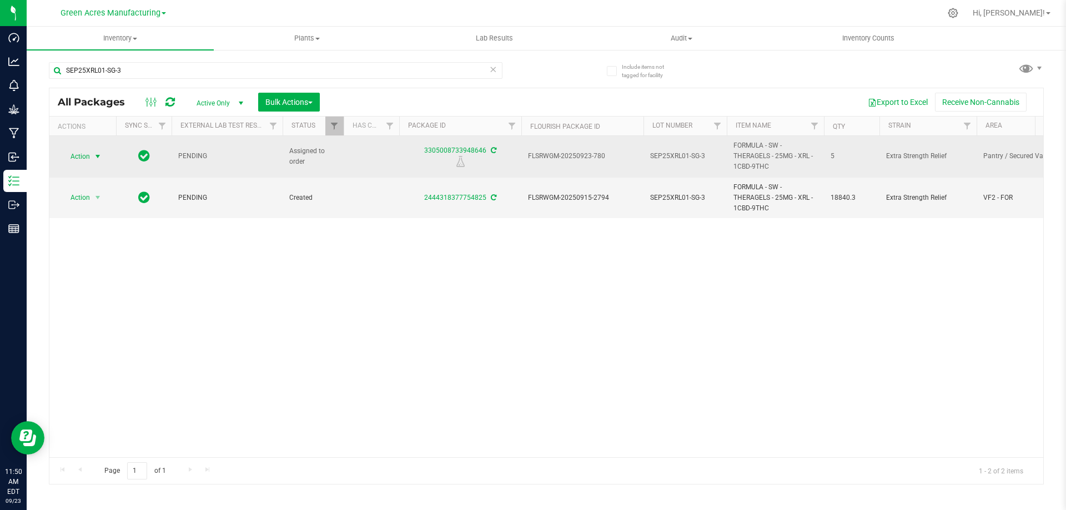
click at [84, 157] on span "Action" at bounding box center [76, 157] width 30 height 16
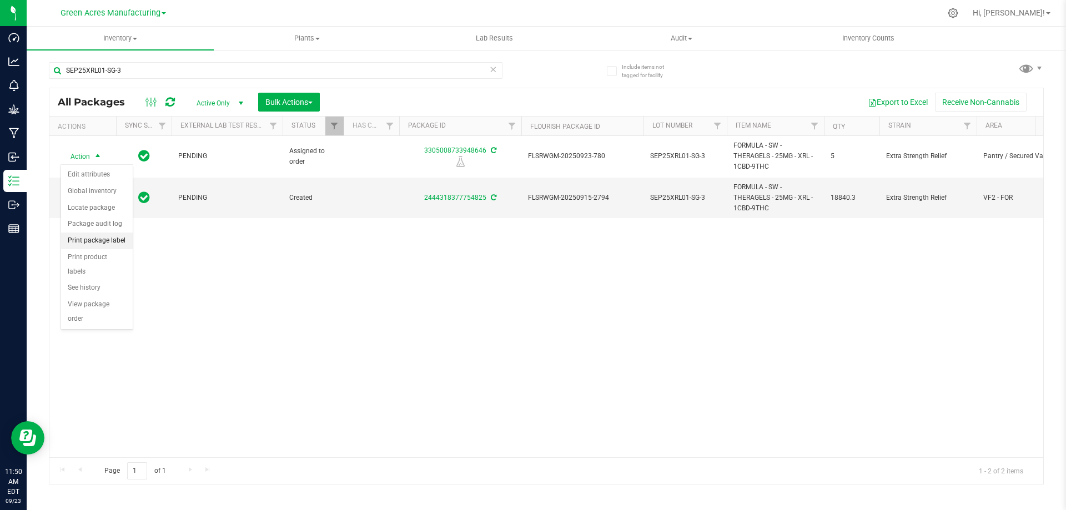
click at [93, 242] on li "Print package label" at bounding box center [97, 241] width 72 height 17
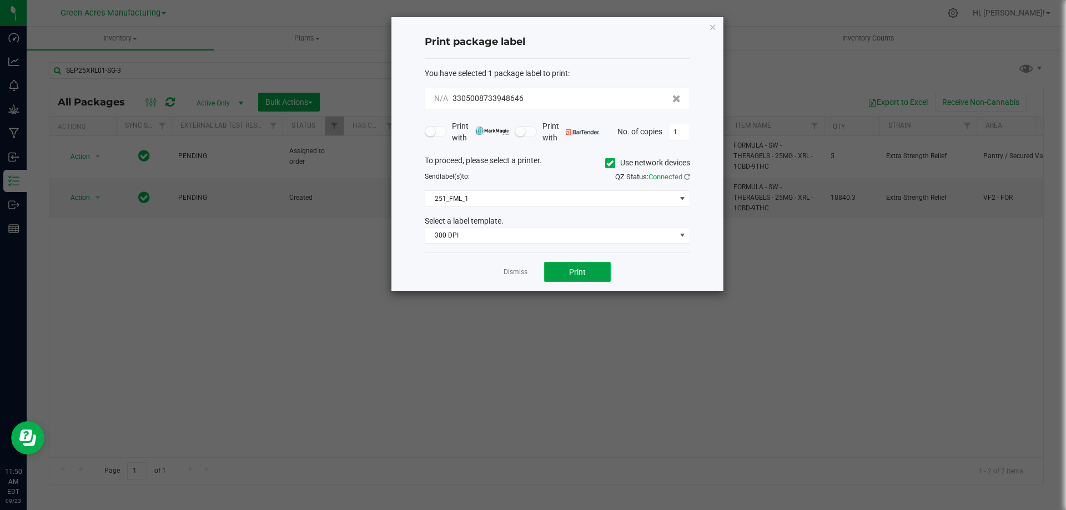
click at [574, 275] on span "Print" at bounding box center [577, 272] width 17 height 9
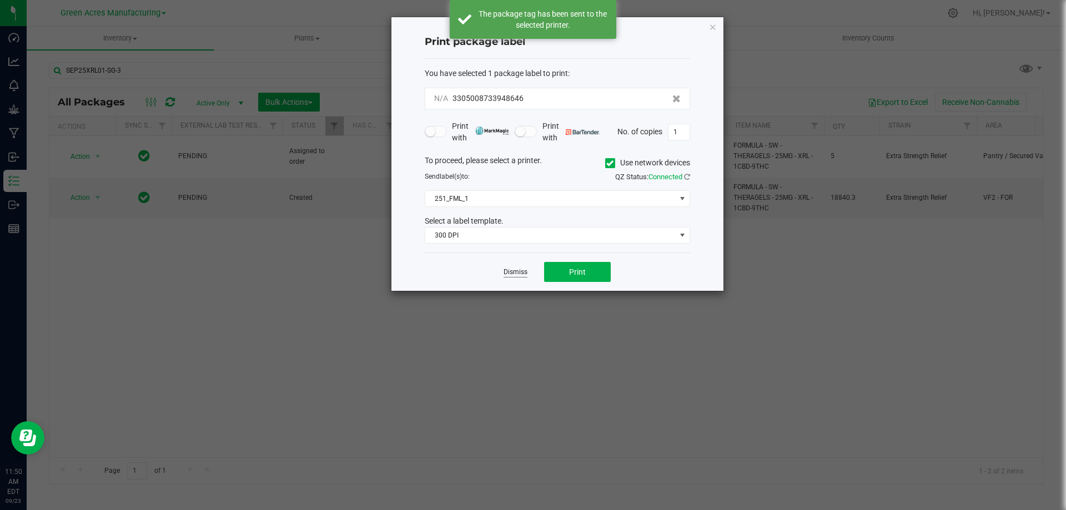
click at [514, 272] on link "Dismiss" at bounding box center [516, 272] width 24 height 9
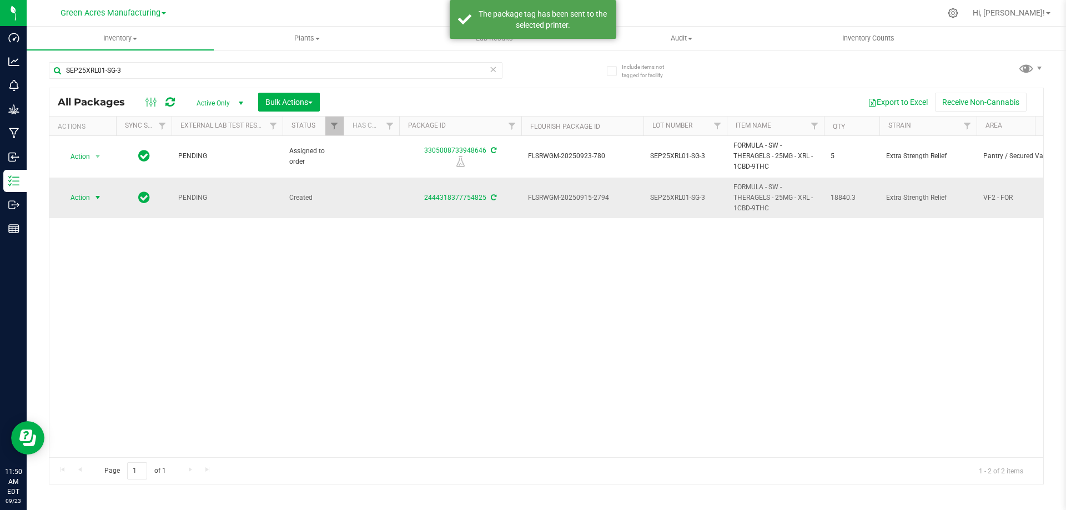
click at [81, 203] on span "Action" at bounding box center [76, 198] width 30 height 16
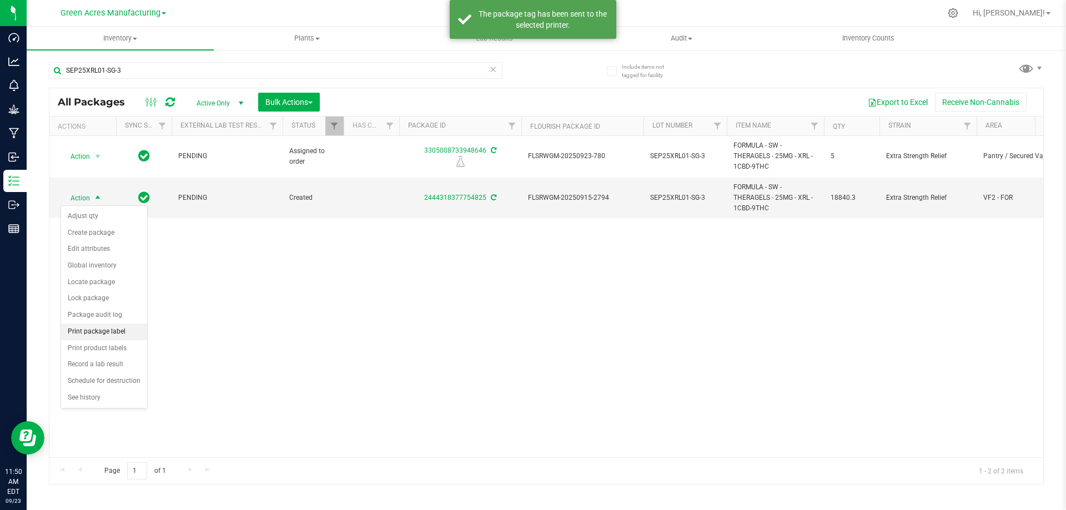
click at [103, 334] on li "Print package label" at bounding box center [104, 332] width 86 height 17
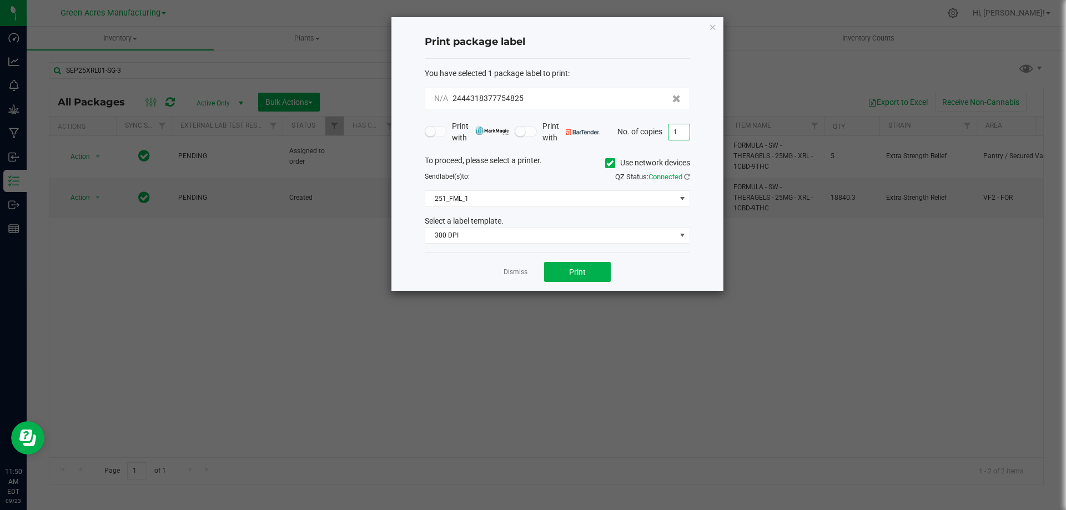
click at [676, 132] on input "1" at bounding box center [679, 132] width 21 height 16
type input "3"
click at [583, 263] on button "Print" at bounding box center [577, 272] width 67 height 20
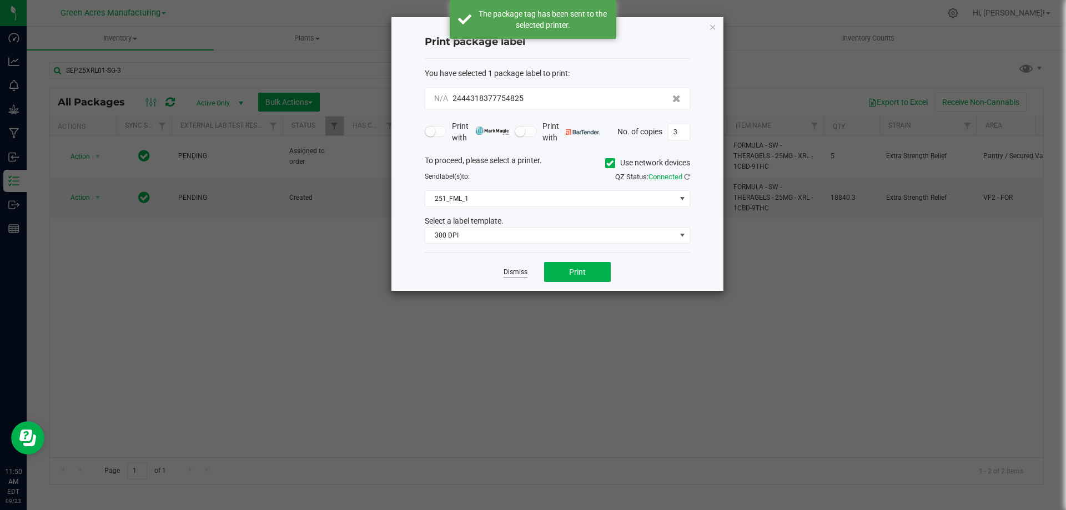
click at [515, 271] on link "Dismiss" at bounding box center [516, 272] width 24 height 9
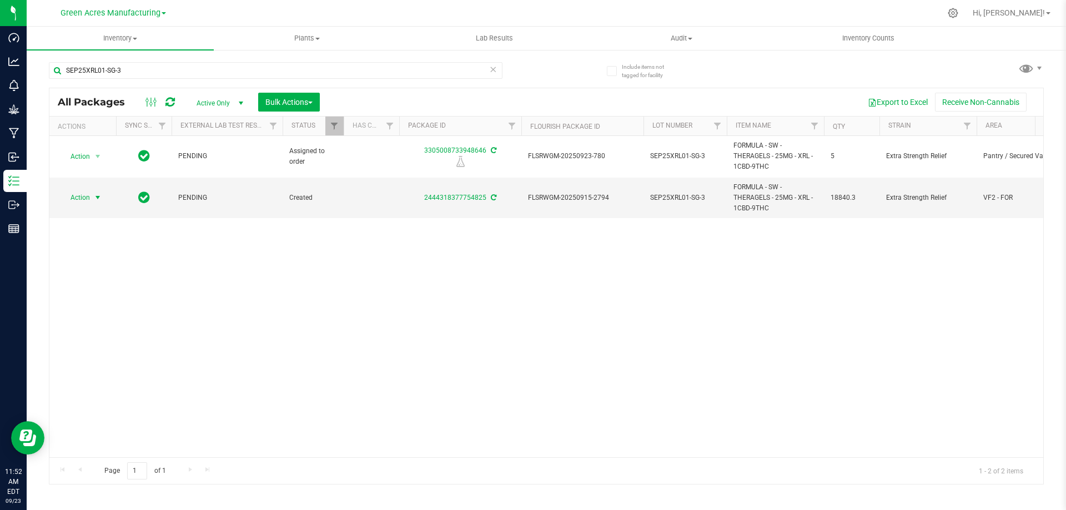
click at [533, 73] on div "SEP25XRL01-SG-3" at bounding box center [298, 70] width 498 height 36
click at [547, 98] on div "Export to Excel Receive Non-Cannabis" at bounding box center [681, 102] width 707 height 19
